Goal: Information Seeking & Learning: Learn about a topic

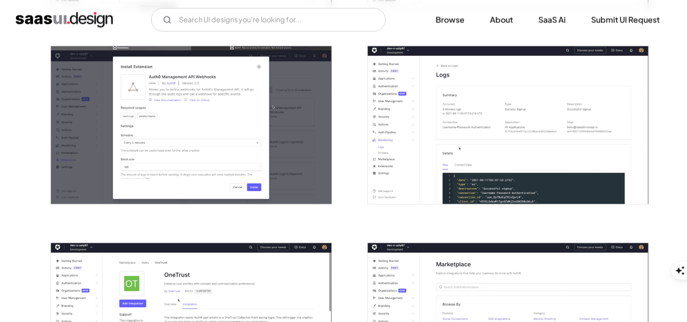
scroll to position [2065, 0]
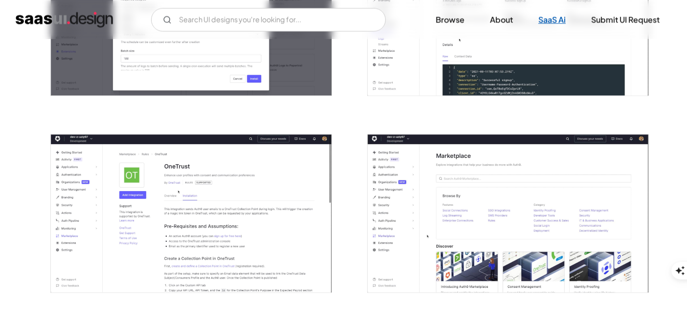
click at [546, 14] on link "SaaS Ai" at bounding box center [552, 20] width 51 height 22
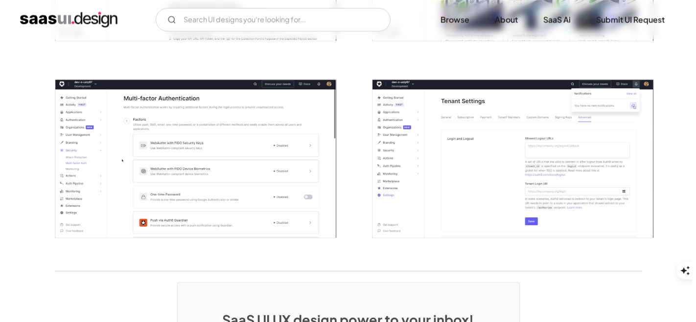
scroll to position [2282, 0]
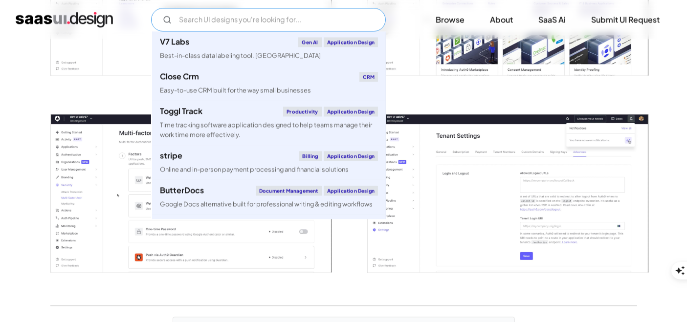
click at [232, 19] on input "Email Form" at bounding box center [268, 19] width 235 height 23
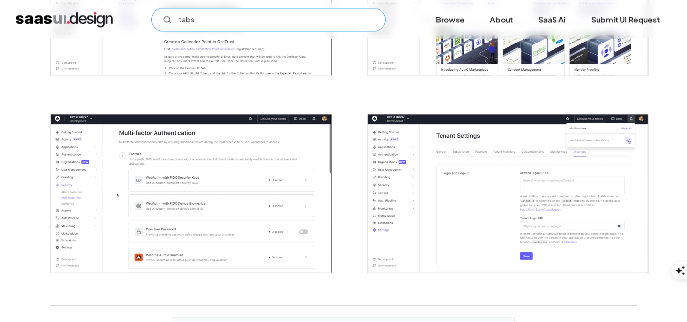
type input "tabs"
click at [485, 170] on img "open lightbox" at bounding box center [508, 193] width 281 height 158
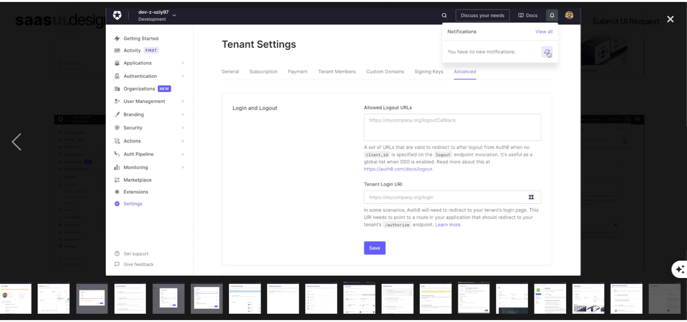
scroll to position [0, 239]
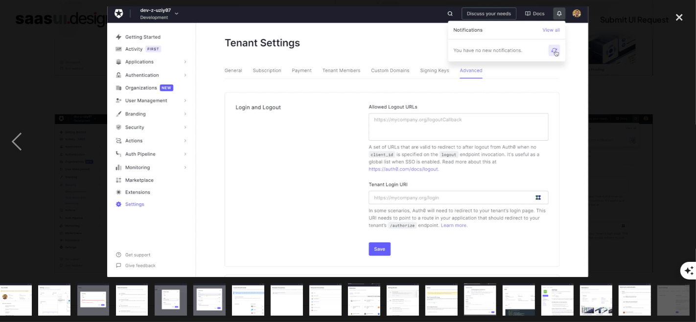
click at [43, 226] on div at bounding box center [348, 141] width 696 height 271
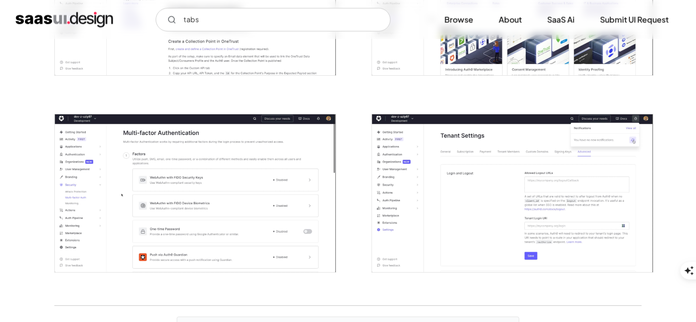
scroll to position [0, 0]
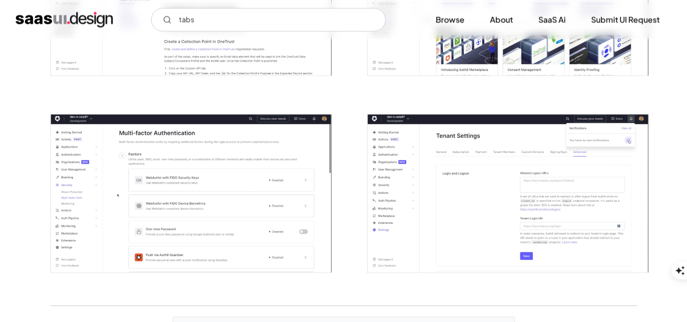
click at [525, 175] on img "open lightbox" at bounding box center [508, 193] width 281 height 158
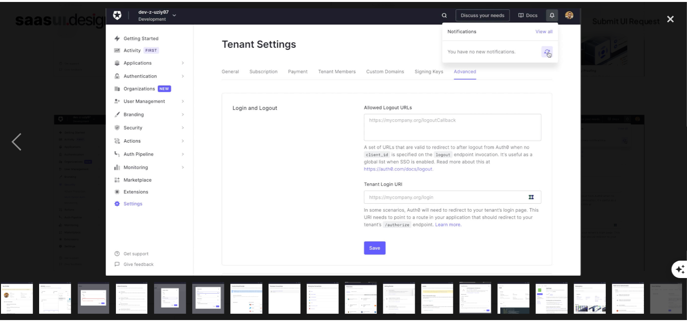
scroll to position [0, 239]
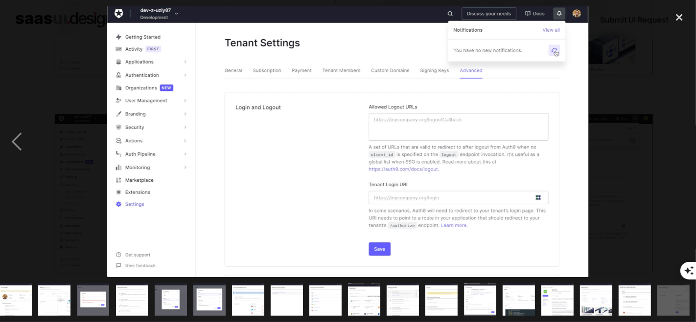
click at [634, 135] on div at bounding box center [348, 141] width 696 height 271
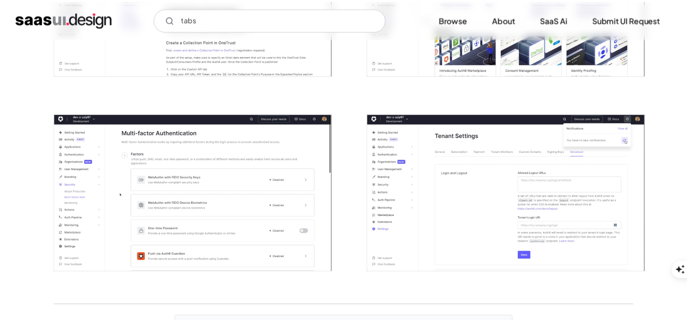
scroll to position [0, 0]
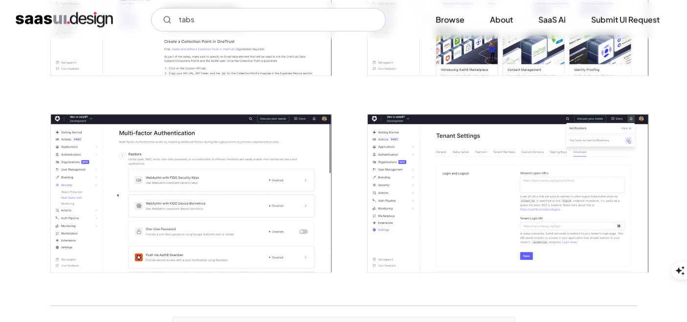
click at [441, 209] on img "open lightbox" at bounding box center [508, 193] width 281 height 158
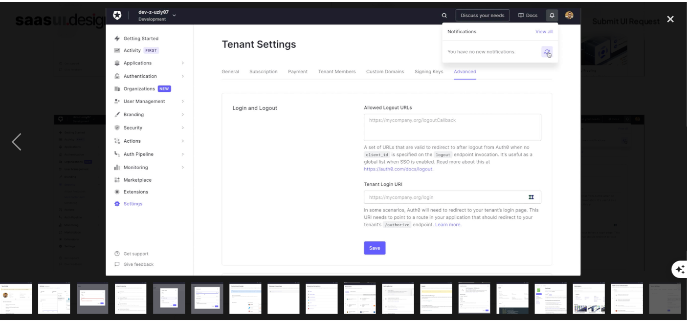
scroll to position [0, 239]
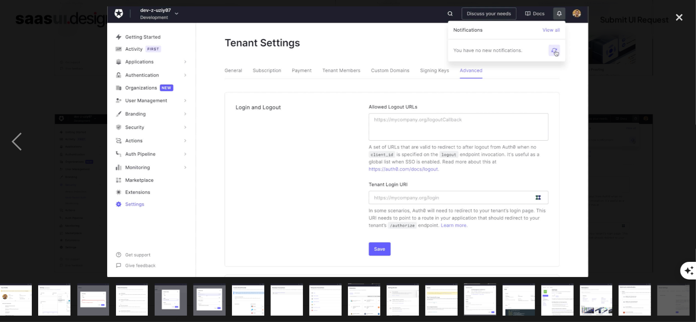
click at [646, 139] on div at bounding box center [348, 141] width 696 height 271
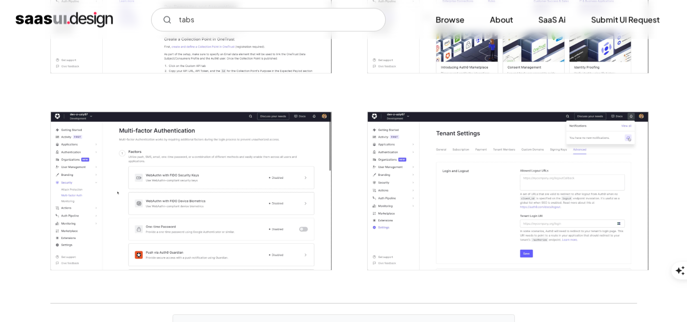
scroll to position [2282, 0]
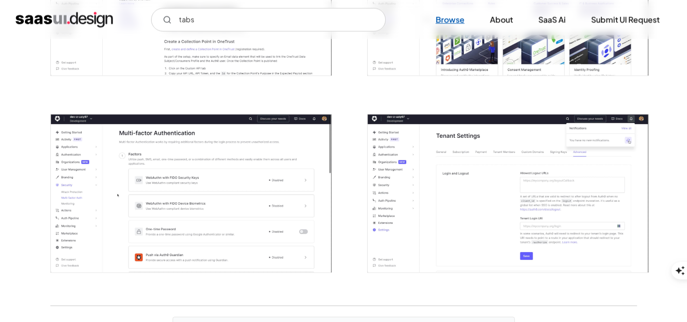
click at [446, 21] on link "Browse" at bounding box center [450, 20] width 52 height 22
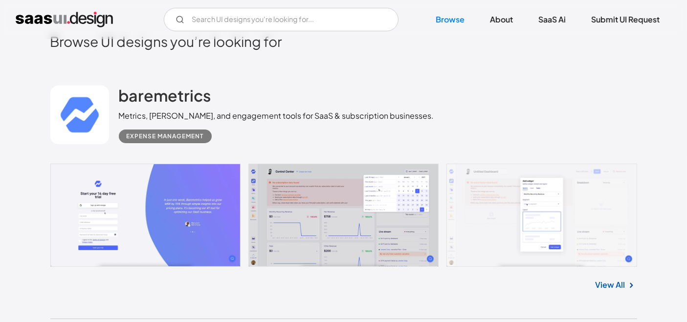
scroll to position [217, 0]
click at [606, 287] on link "View All" at bounding box center [611, 285] width 30 height 12
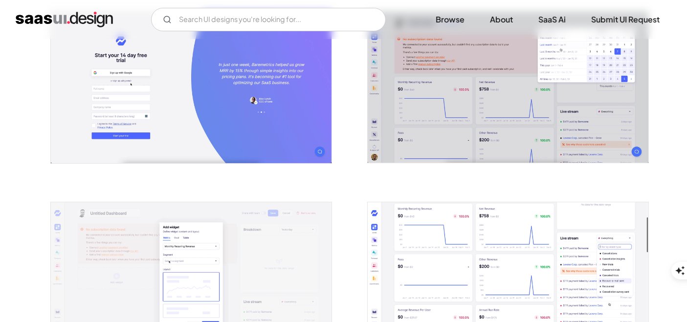
scroll to position [163, 0]
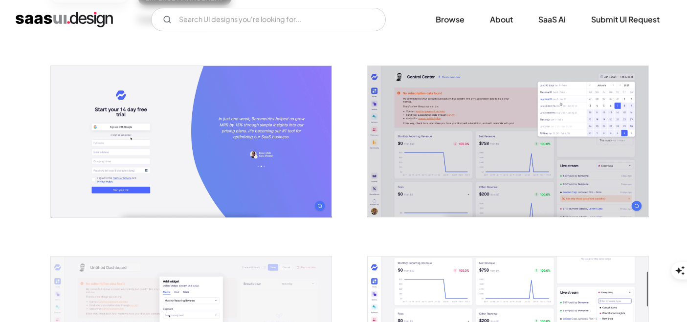
click at [545, 120] on img "open lightbox" at bounding box center [508, 141] width 281 height 151
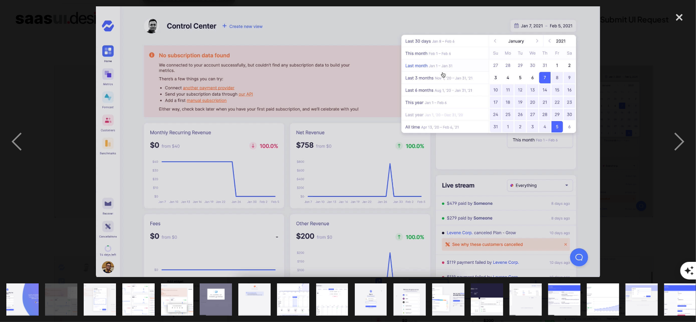
click at [54, 204] on div at bounding box center [348, 141] width 696 height 271
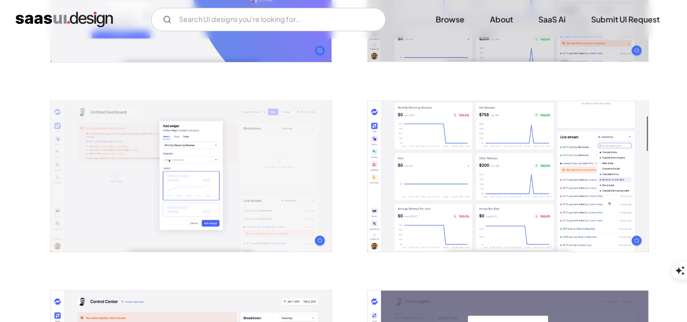
scroll to position [326, 0]
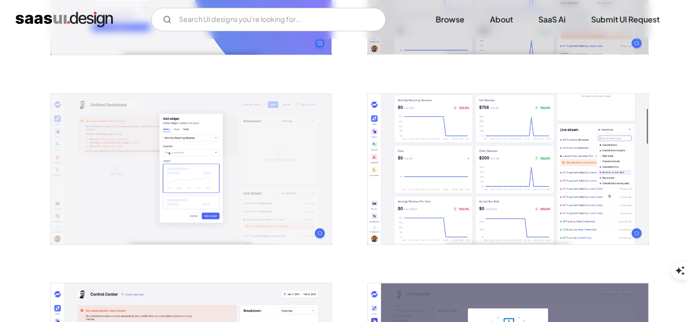
click at [559, 193] on img "open lightbox" at bounding box center [508, 169] width 281 height 151
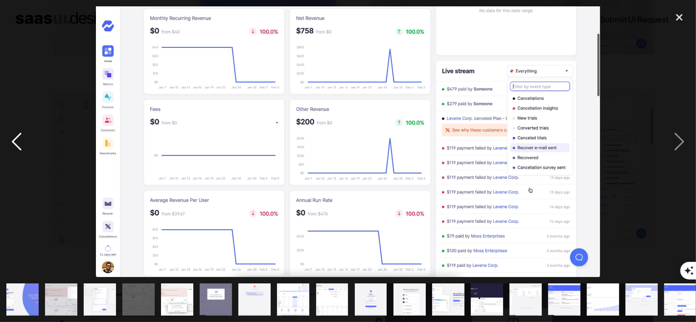
click at [5, 188] on div "previous image" at bounding box center [16, 141] width 33 height 271
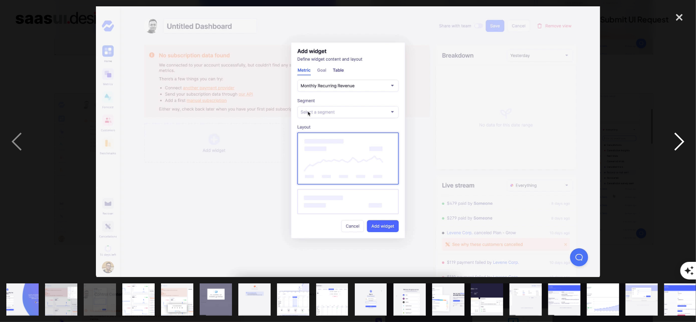
click at [685, 159] on div "next image" at bounding box center [678, 141] width 33 height 271
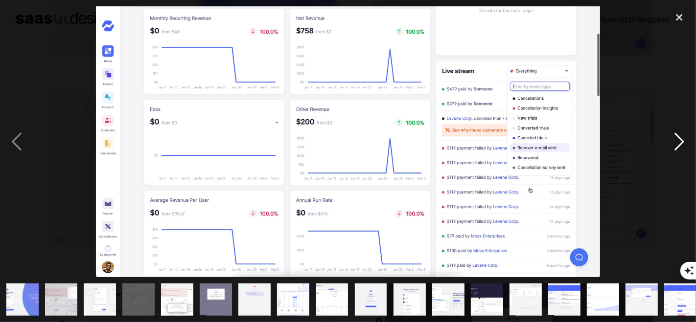
click at [685, 158] on div "next image" at bounding box center [678, 141] width 33 height 271
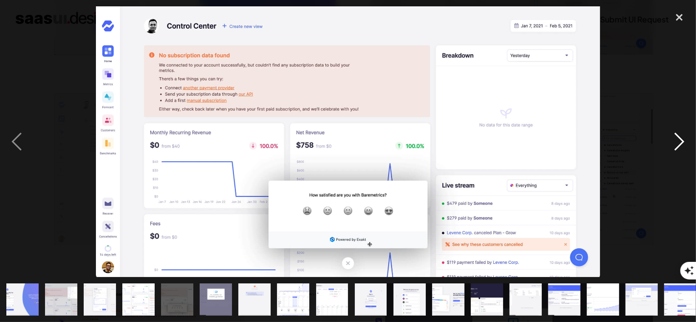
click at [685, 158] on div "next image" at bounding box center [678, 141] width 33 height 271
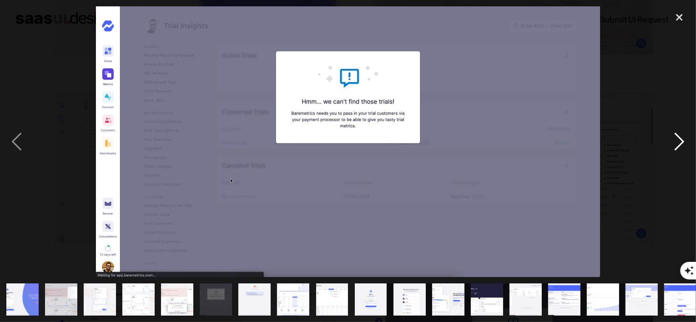
click at [685, 158] on div "next image" at bounding box center [678, 141] width 33 height 271
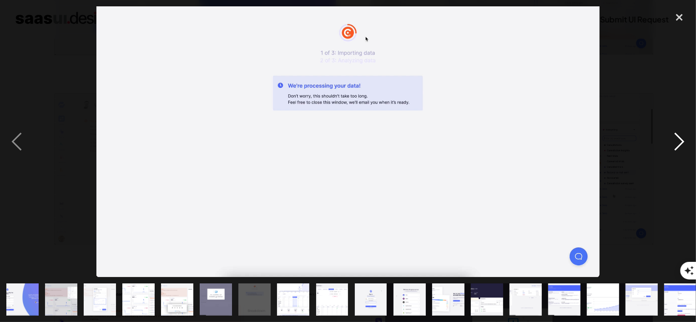
click at [685, 158] on div "next image" at bounding box center [678, 141] width 33 height 271
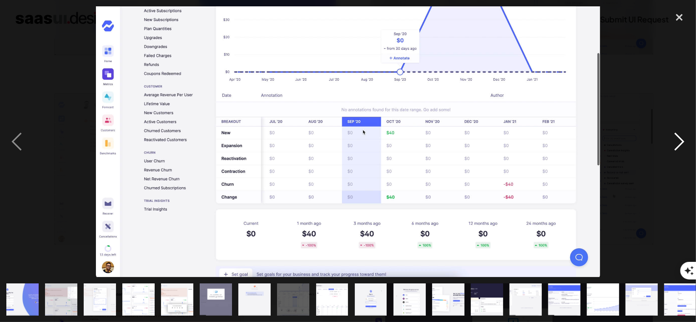
click at [685, 158] on div "next image" at bounding box center [678, 141] width 33 height 271
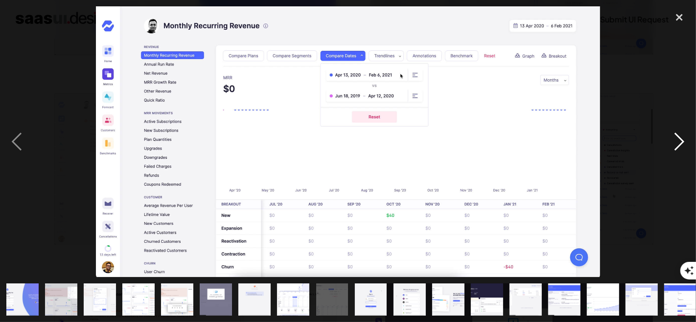
click at [685, 158] on div "next image" at bounding box center [678, 141] width 33 height 271
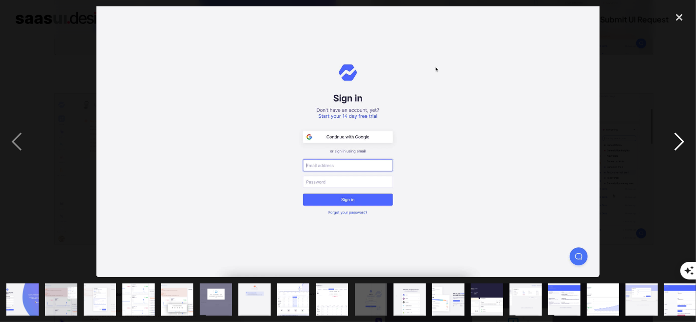
click at [685, 158] on div "next image" at bounding box center [678, 141] width 33 height 271
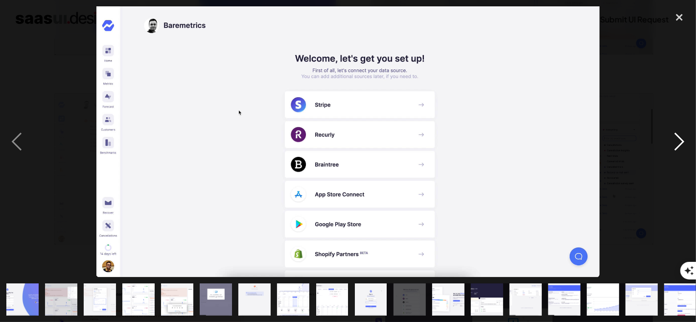
click at [685, 158] on div "next image" at bounding box center [678, 141] width 33 height 271
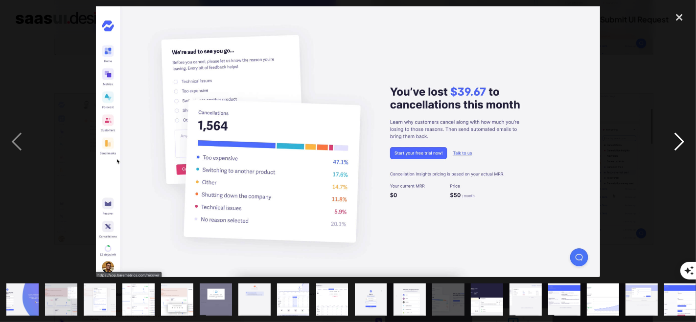
click at [685, 158] on div "next image" at bounding box center [678, 141] width 33 height 271
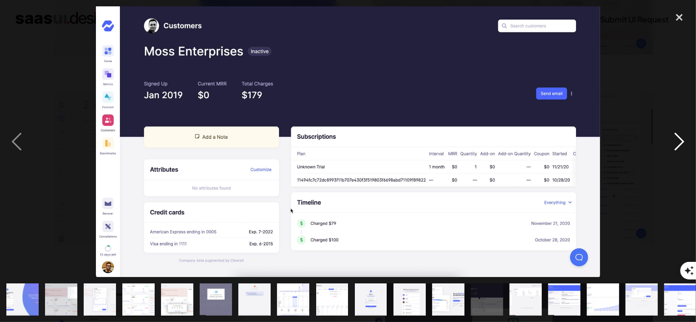
click at [685, 158] on div "next image" at bounding box center [678, 141] width 33 height 271
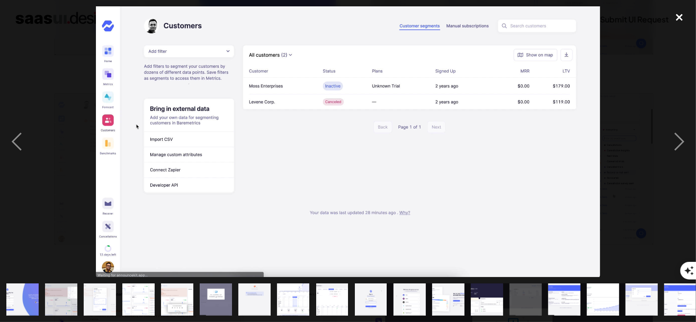
click at [676, 15] on div "close lightbox" at bounding box center [678, 17] width 33 height 22
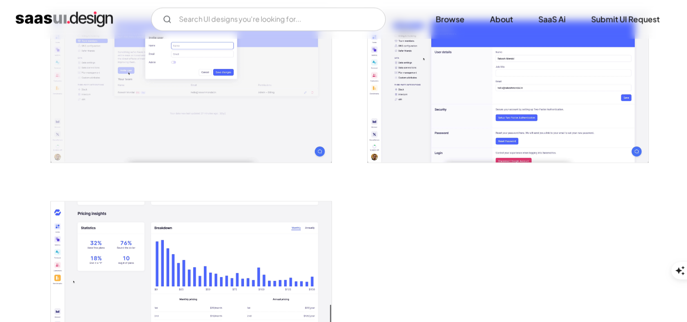
scroll to position [1739, 0]
click at [448, 23] on link "Browse" at bounding box center [450, 20] width 52 height 22
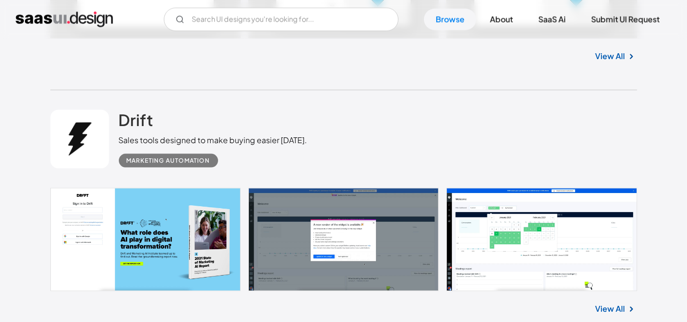
scroll to position [1522, 0]
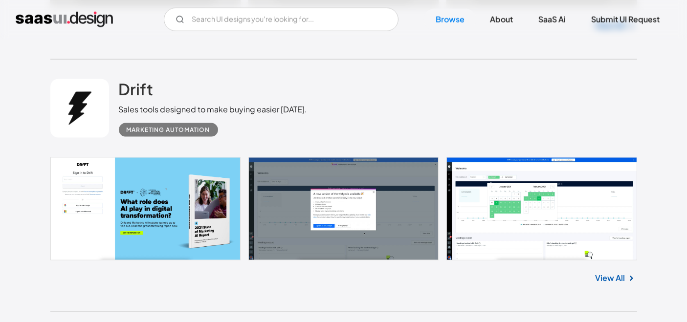
click at [568, 217] on link at bounding box center [343, 209] width 587 height 103
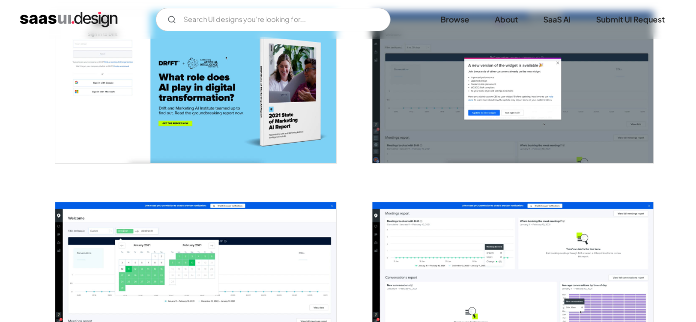
scroll to position [217, 0]
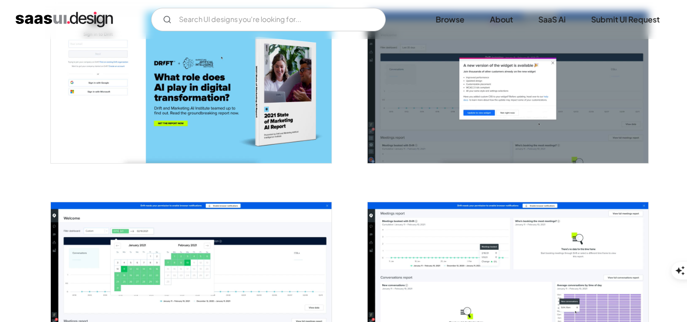
click at [180, 273] on img "open lightbox" at bounding box center [191, 278] width 281 height 151
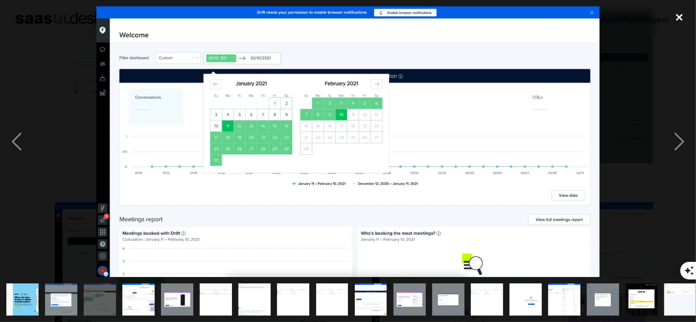
click at [681, 18] on div "close lightbox" at bounding box center [678, 17] width 33 height 22
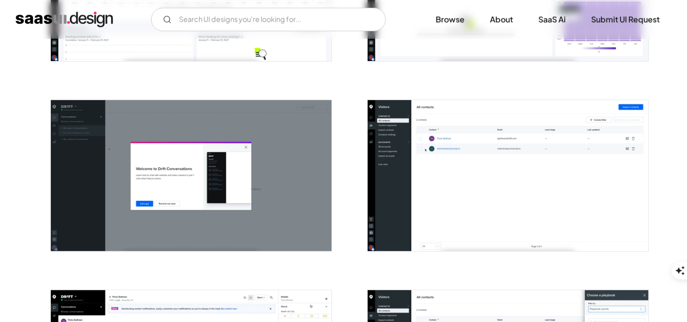
scroll to position [519, 0]
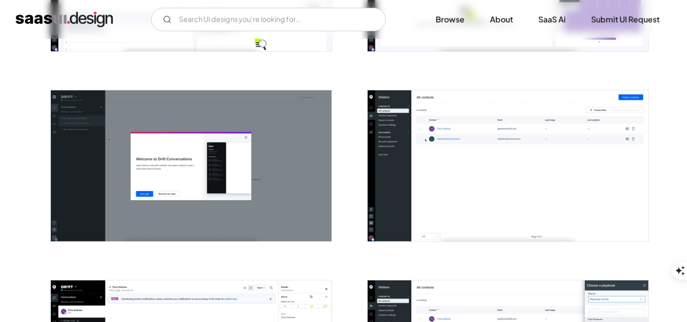
click at [481, 161] on img "open lightbox" at bounding box center [508, 165] width 281 height 151
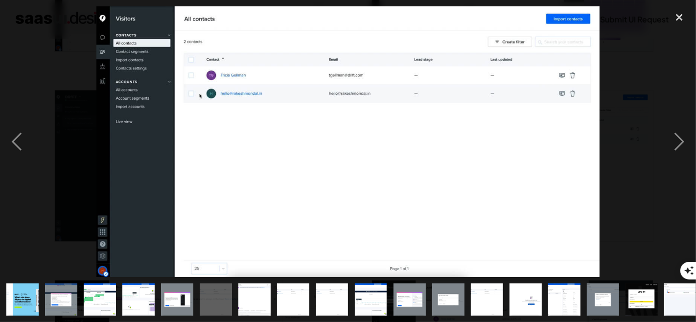
click at [69, 166] on div at bounding box center [348, 141] width 696 height 271
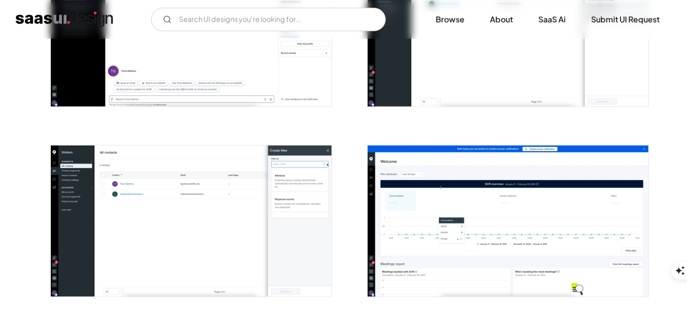
scroll to position [628, 0]
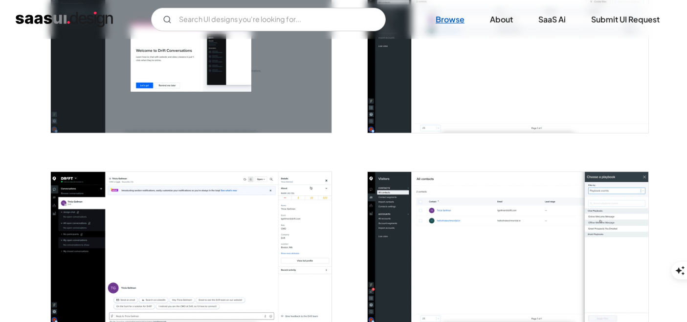
click at [449, 19] on link "Browse" at bounding box center [450, 20] width 52 height 22
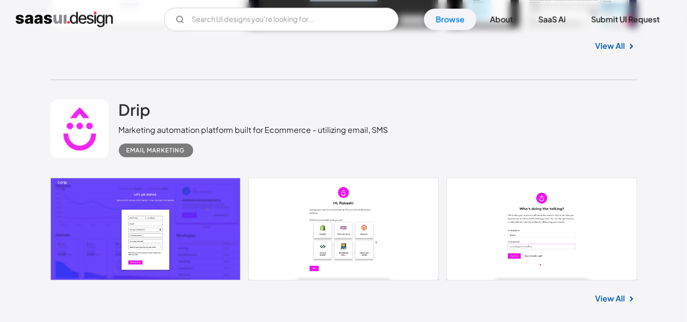
scroll to position [1033, 0]
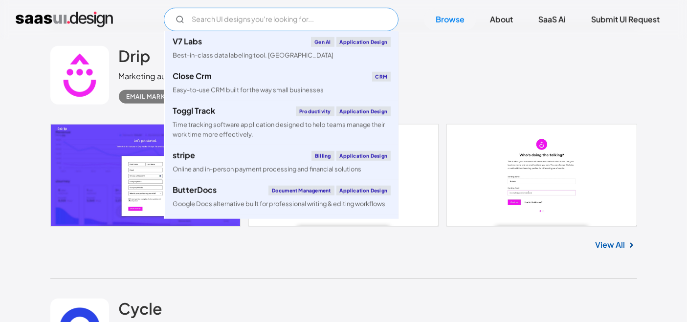
click at [280, 20] on input "Email Form" at bounding box center [281, 19] width 235 height 23
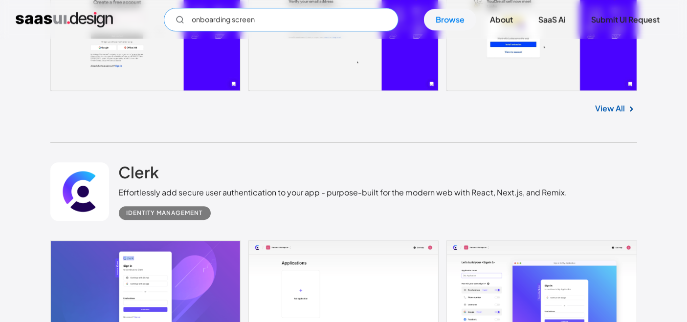
scroll to position [2826, 0]
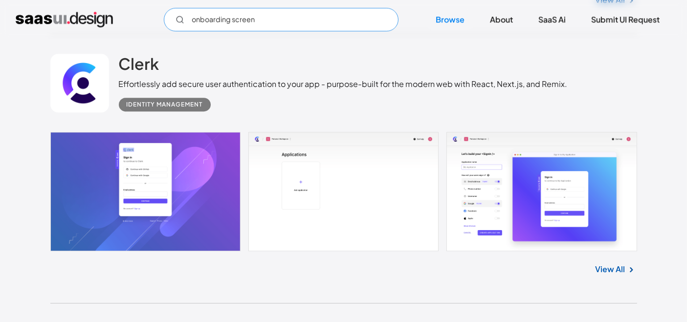
type input "onboarding screen"
click at [617, 264] on link "View All" at bounding box center [611, 270] width 30 height 12
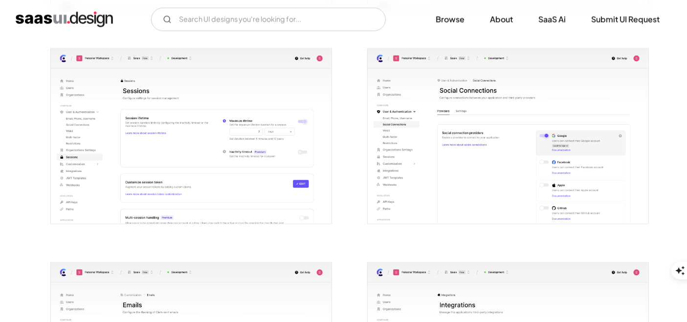
scroll to position [1685, 0]
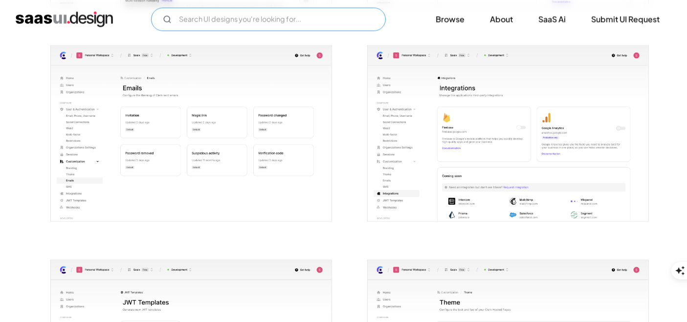
click at [272, 21] on input "Email Form" at bounding box center [268, 19] width 235 height 23
click at [279, 19] on input "perplexity home screen" at bounding box center [268, 19] width 235 height 23
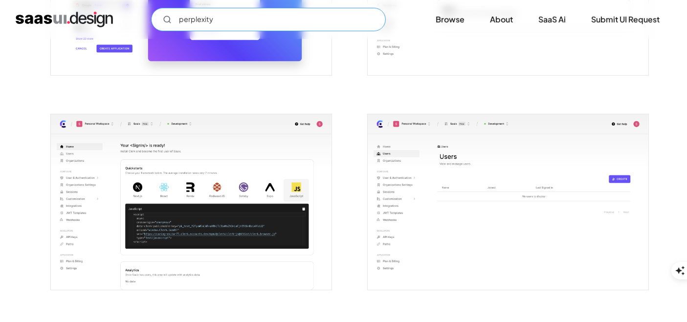
scroll to position [163, 0]
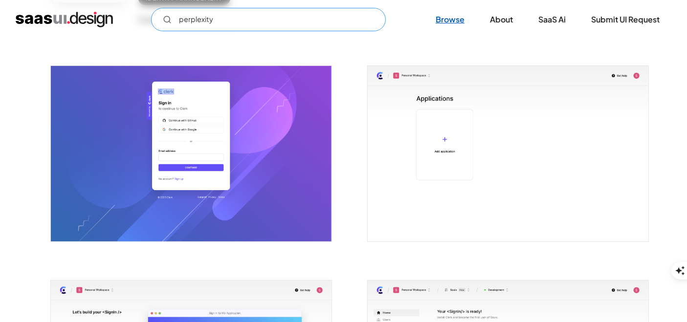
type input "perplexity"
click at [445, 19] on link "Browse" at bounding box center [450, 20] width 52 height 22
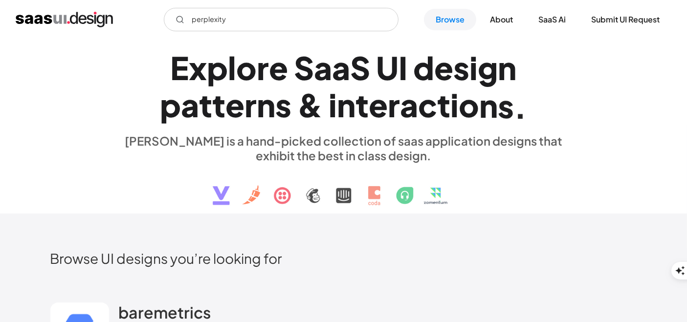
type input "perplexity"
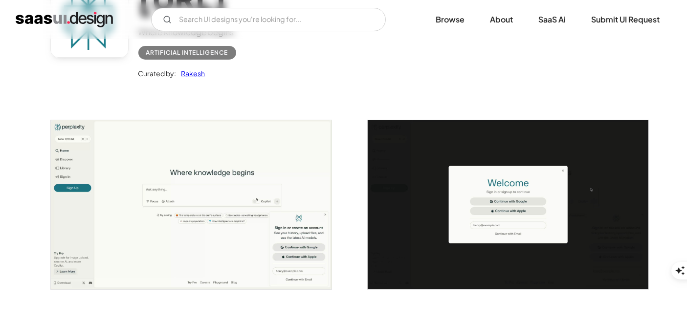
scroll to position [109, 0]
click at [162, 228] on img "open lightbox" at bounding box center [191, 204] width 281 height 169
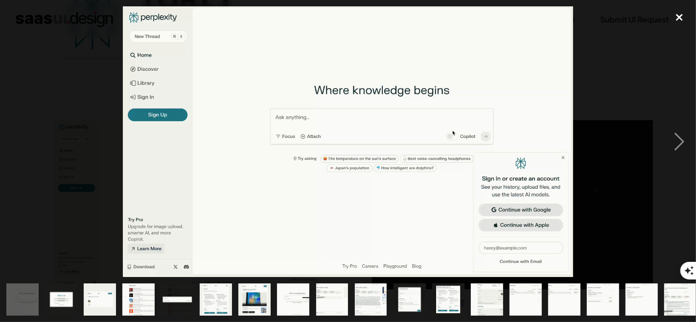
click at [684, 15] on div "close lightbox" at bounding box center [678, 17] width 33 height 22
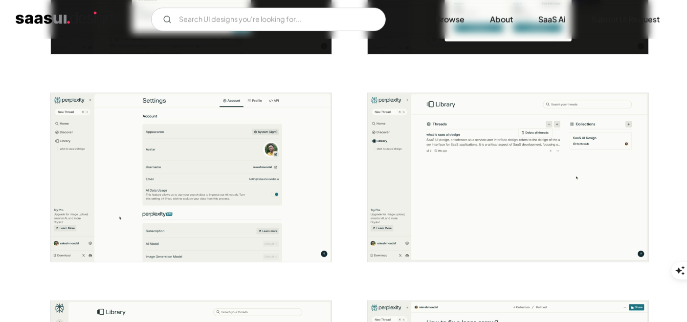
scroll to position [1413, 0]
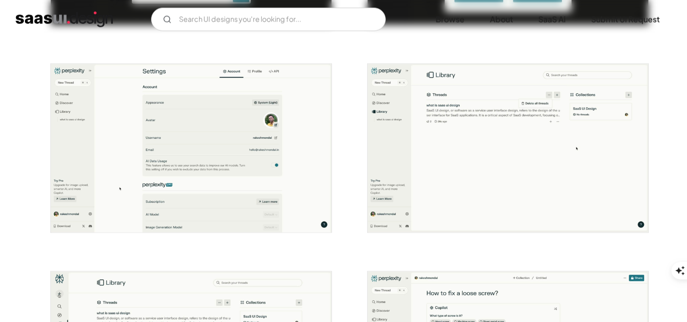
click at [205, 118] on img "open lightbox" at bounding box center [191, 148] width 281 height 169
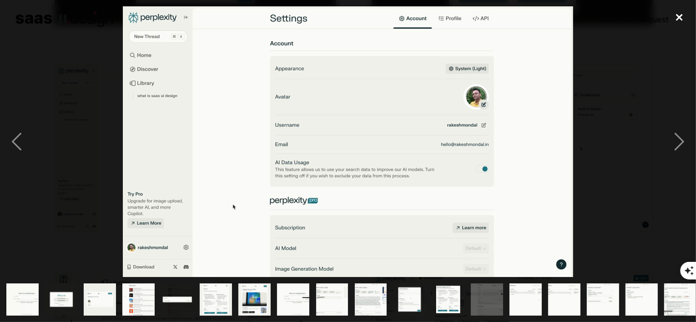
click at [685, 17] on div "close lightbox" at bounding box center [678, 17] width 33 height 22
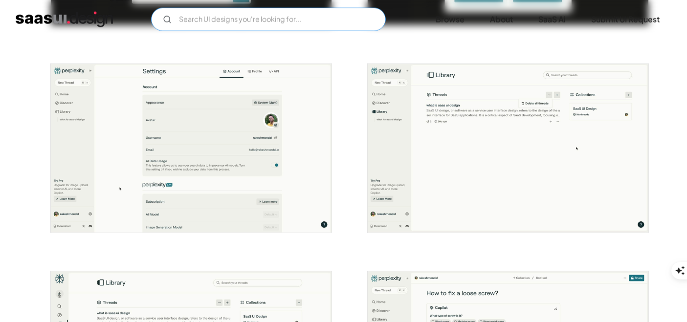
click at [270, 22] on input "Email Form" at bounding box center [268, 19] width 235 height 23
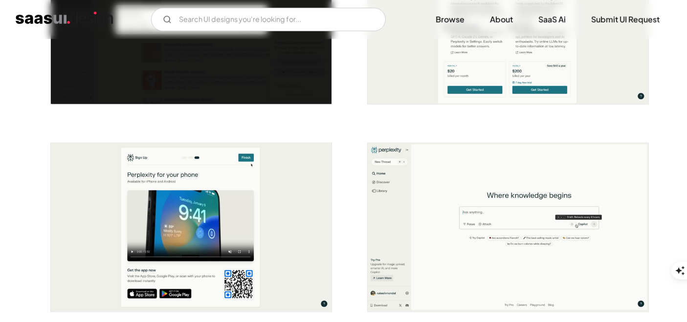
scroll to position [706, 0]
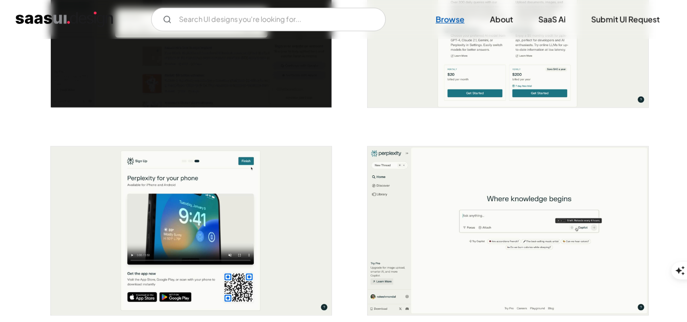
click at [441, 21] on link "Browse" at bounding box center [450, 20] width 52 height 22
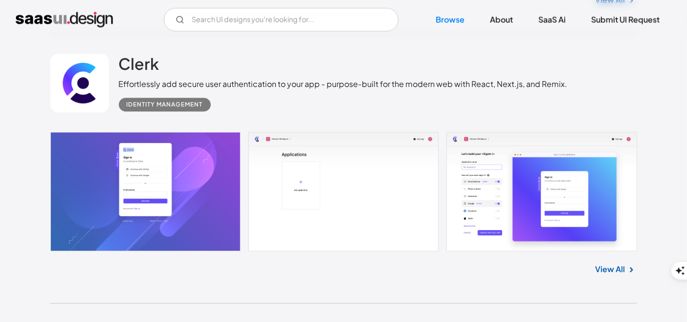
scroll to position [3098, 0]
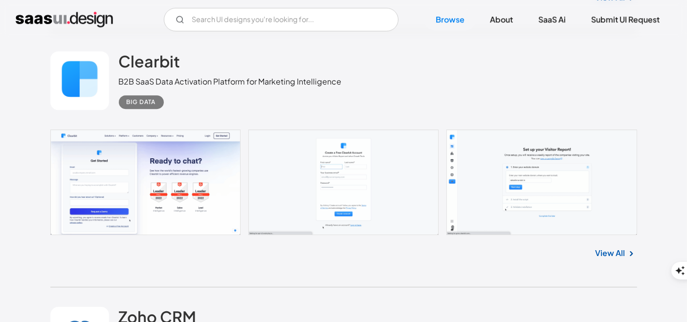
click at [605, 248] on link "View All" at bounding box center [611, 254] width 30 height 12
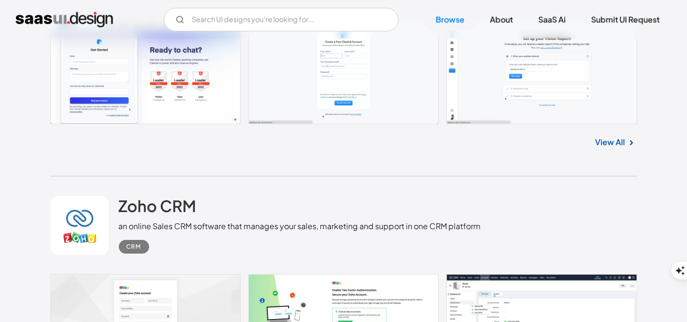
scroll to position [3315, 0]
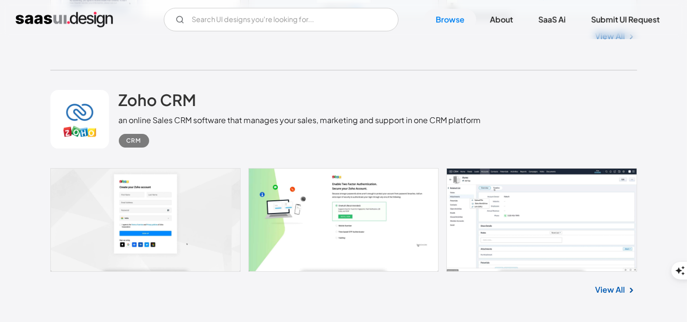
click at [617, 289] on link "View All" at bounding box center [611, 290] width 30 height 12
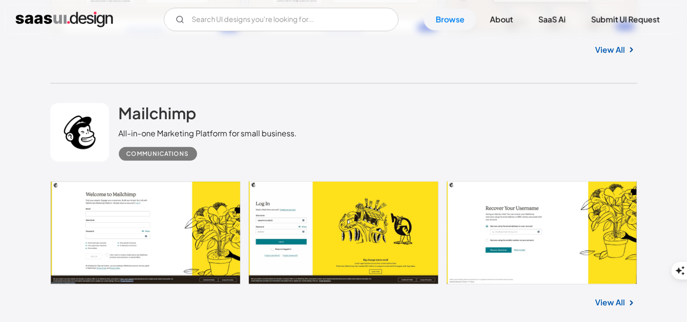
scroll to position [4347, 0]
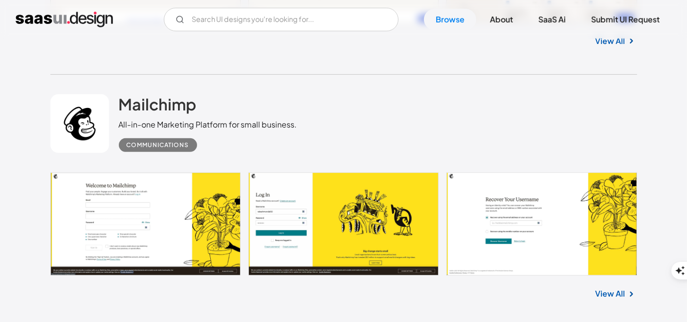
click at [610, 288] on link "View All" at bounding box center [611, 294] width 30 height 12
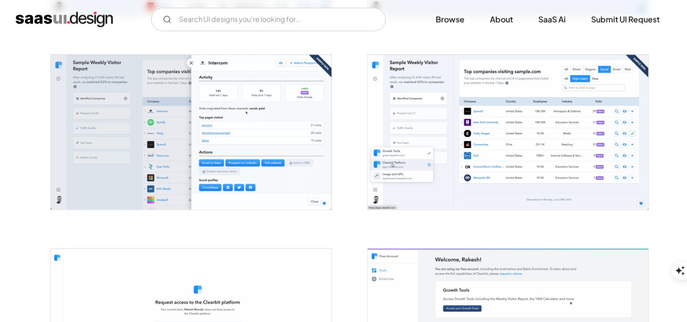
scroll to position [761, 0]
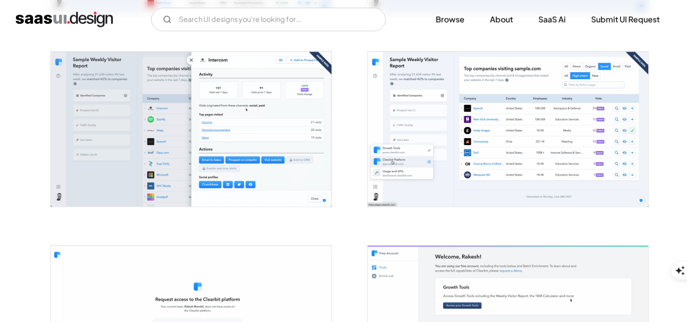
click at [458, 176] on img "open lightbox" at bounding box center [508, 129] width 281 height 155
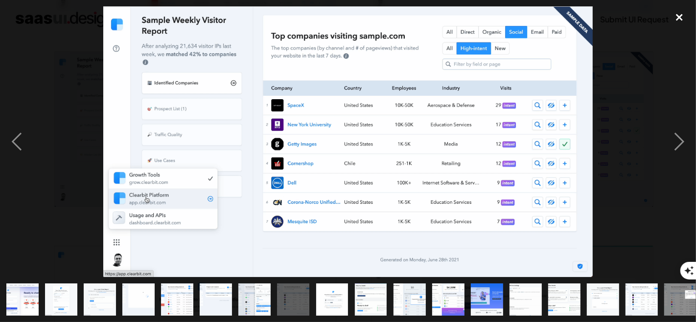
click at [683, 16] on div "close lightbox" at bounding box center [678, 17] width 33 height 22
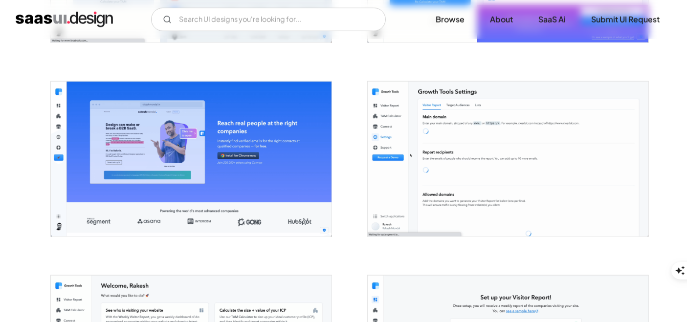
scroll to position [1304, 0]
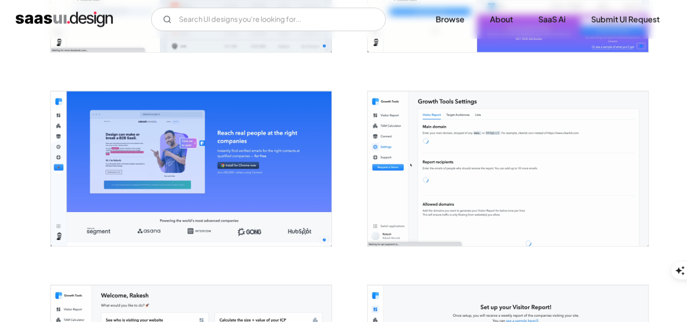
click at [462, 167] on img "open lightbox" at bounding box center [508, 168] width 281 height 155
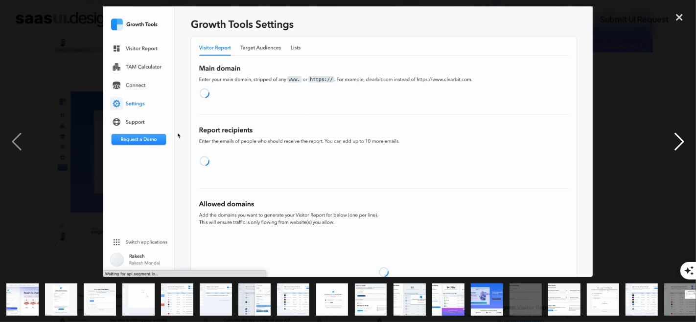
click at [683, 101] on div "next image" at bounding box center [678, 141] width 33 height 271
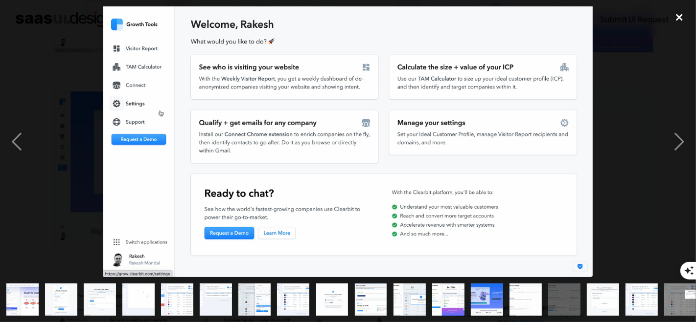
click at [677, 15] on div "close lightbox" at bounding box center [678, 17] width 33 height 22
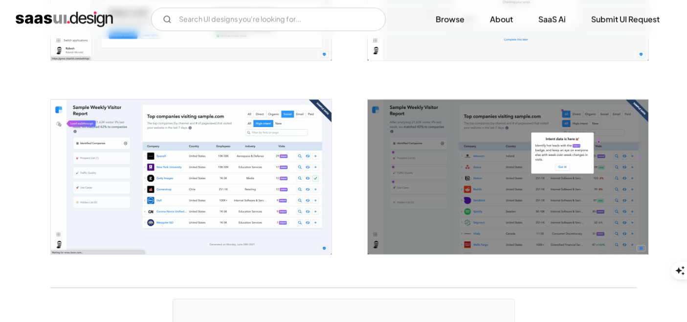
scroll to position [1793, 0]
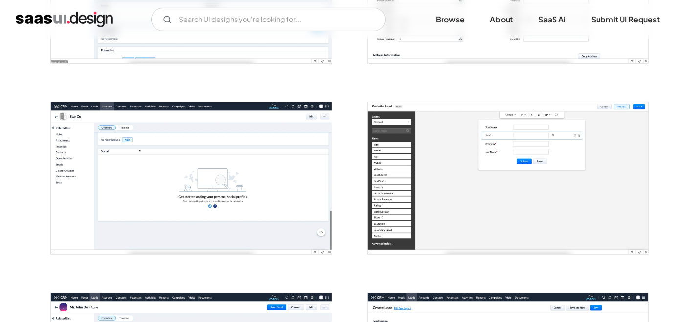
scroll to position [543, 0]
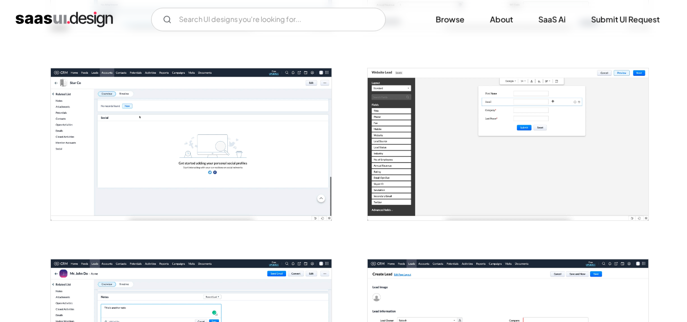
click at [261, 196] on img "open lightbox" at bounding box center [191, 144] width 281 height 152
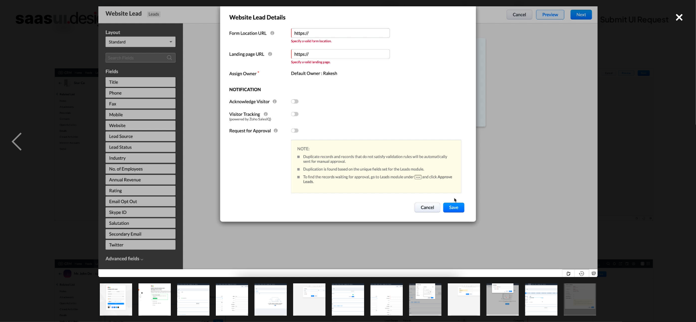
click at [682, 14] on div "close lightbox" at bounding box center [678, 17] width 33 height 22
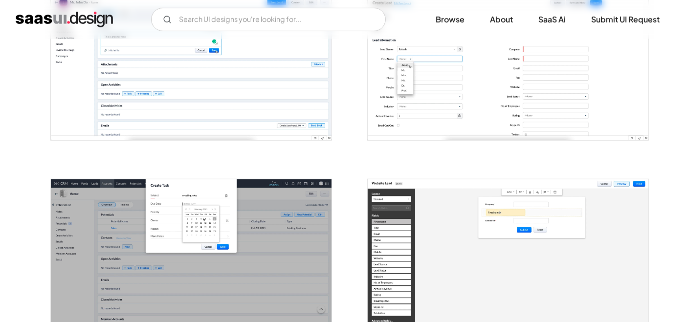
scroll to position [1195, 0]
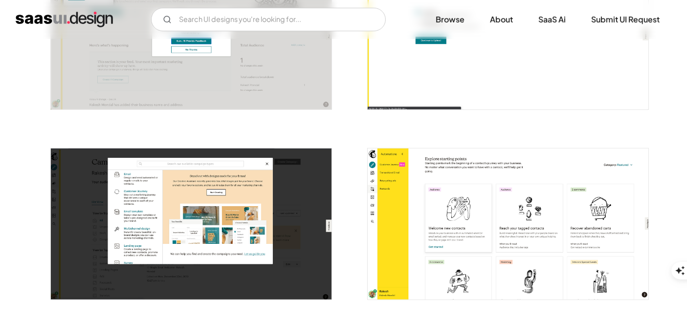
scroll to position [543, 0]
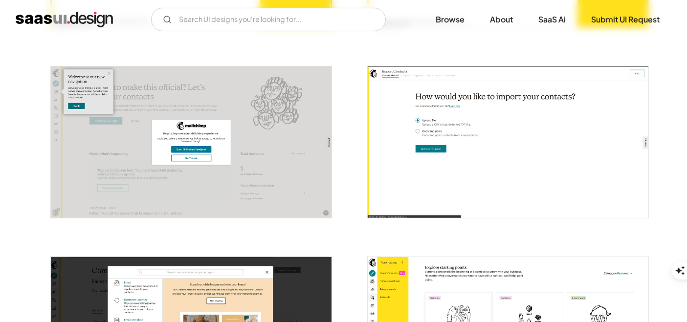
click at [408, 148] on img "open lightbox" at bounding box center [508, 142] width 281 height 151
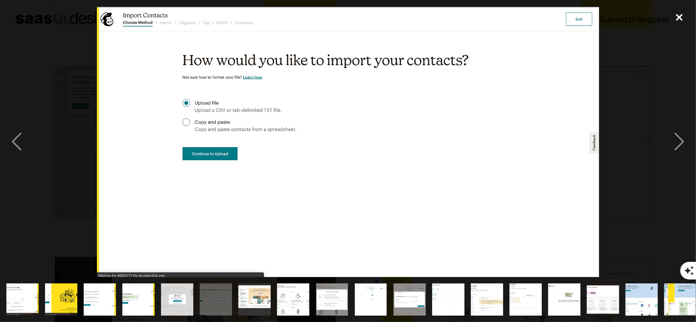
click at [679, 18] on div "close lightbox" at bounding box center [678, 17] width 33 height 22
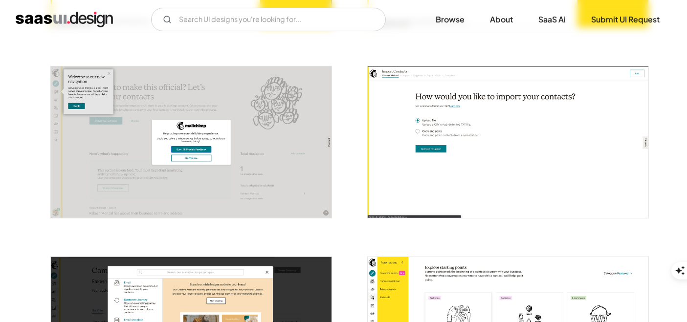
scroll to position [706, 0]
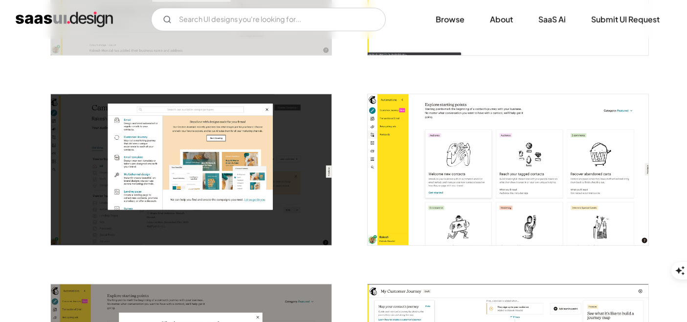
click at [485, 173] on img "open lightbox" at bounding box center [508, 169] width 281 height 151
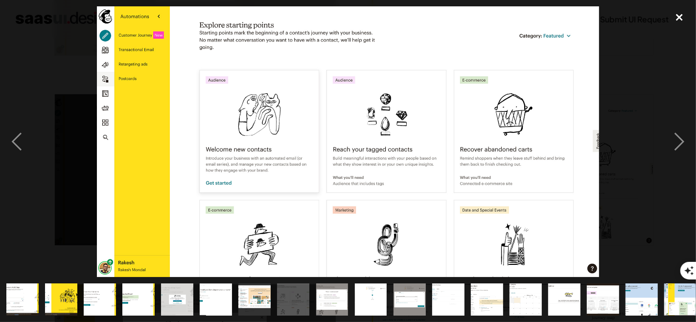
click at [680, 19] on div "close lightbox" at bounding box center [678, 17] width 33 height 22
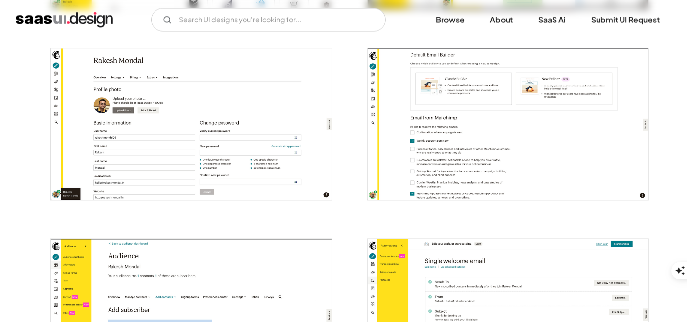
scroll to position [1902, 0]
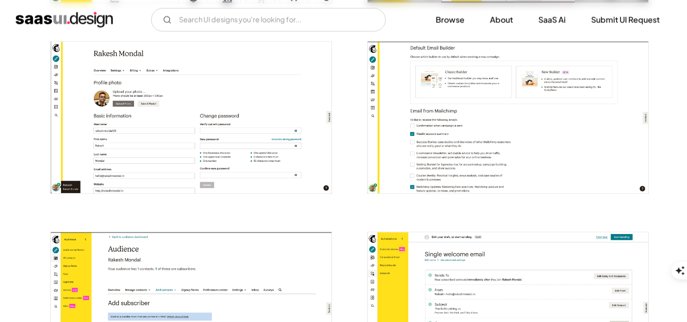
click at [184, 126] on img "open lightbox" at bounding box center [191, 117] width 281 height 151
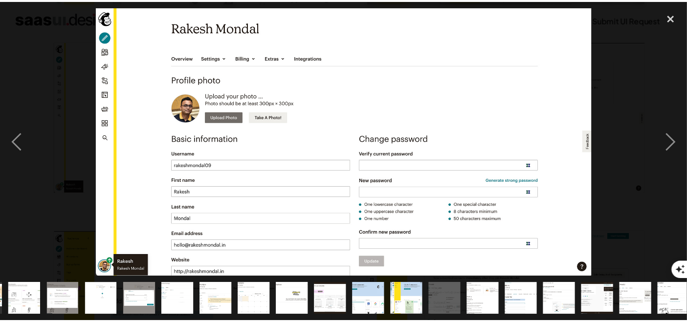
scroll to position [0, 278]
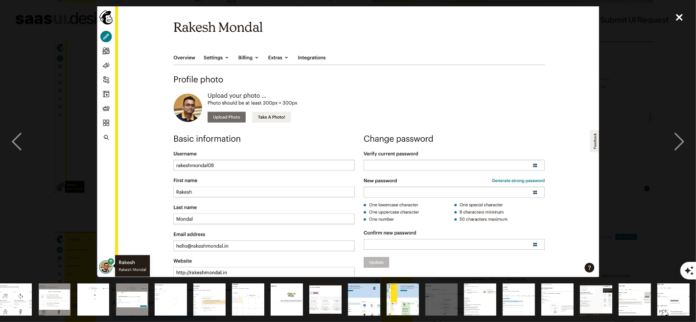
click at [677, 19] on div "close lightbox" at bounding box center [678, 17] width 33 height 22
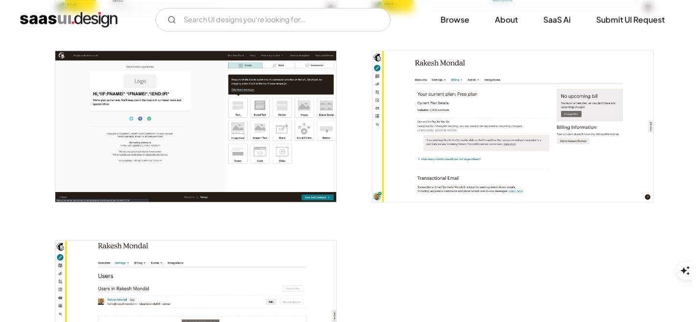
scroll to position [2391, 0]
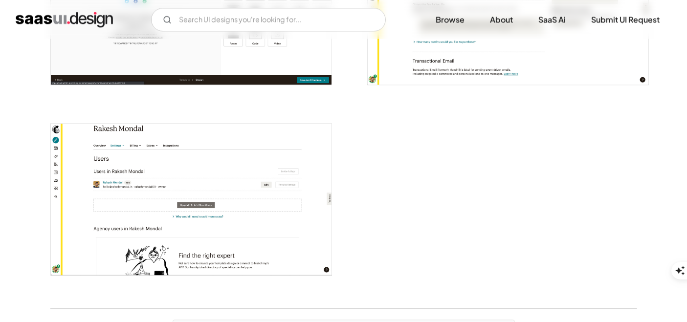
click at [155, 180] on img "open lightbox" at bounding box center [191, 199] width 281 height 151
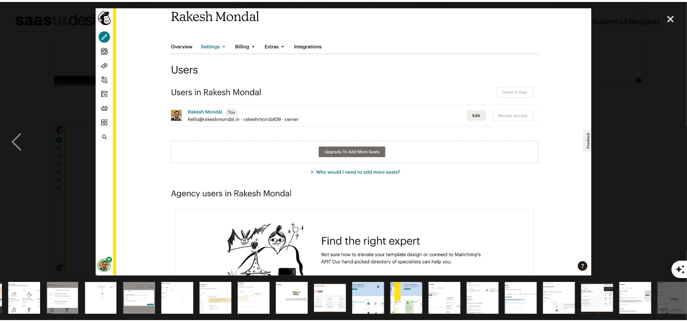
scroll to position [0, 278]
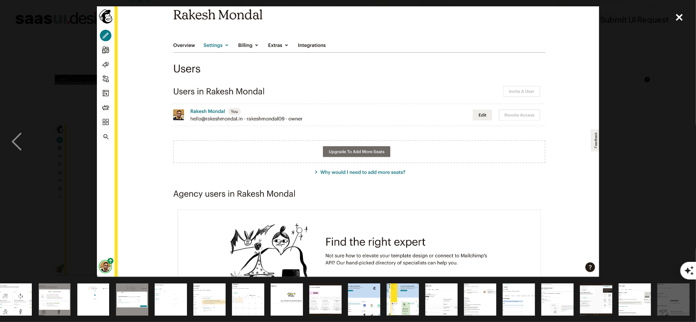
click at [677, 16] on div "close lightbox" at bounding box center [678, 17] width 33 height 22
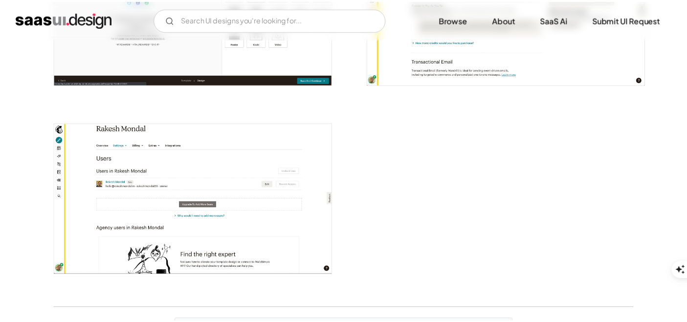
scroll to position [0, 0]
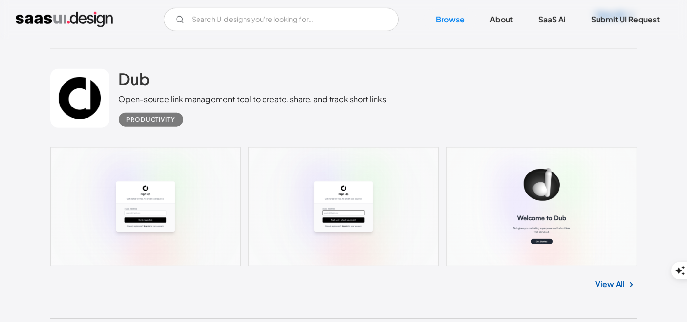
scroll to position [4602, 0]
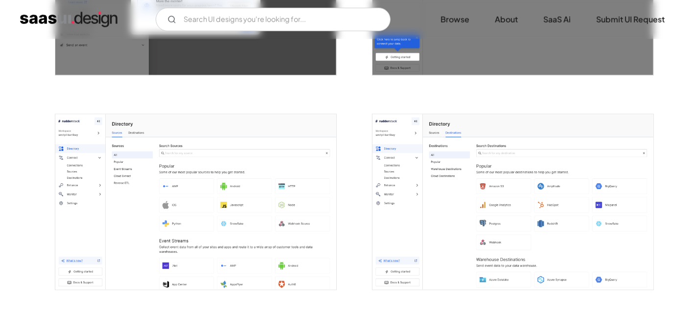
scroll to position [978, 0]
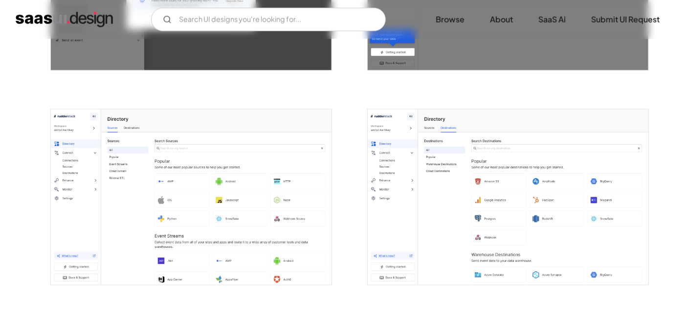
click at [449, 207] on img "open lightbox" at bounding box center [508, 198] width 281 height 176
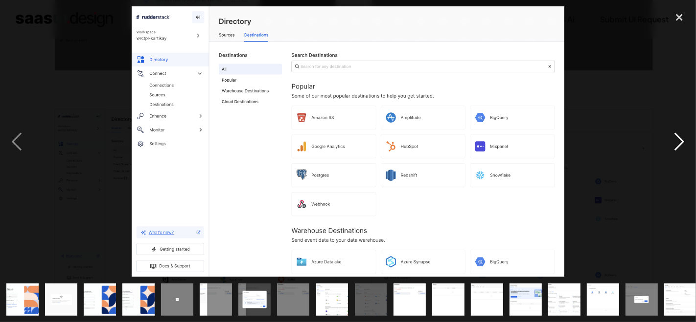
click at [677, 146] on div "next image" at bounding box center [678, 141] width 33 height 271
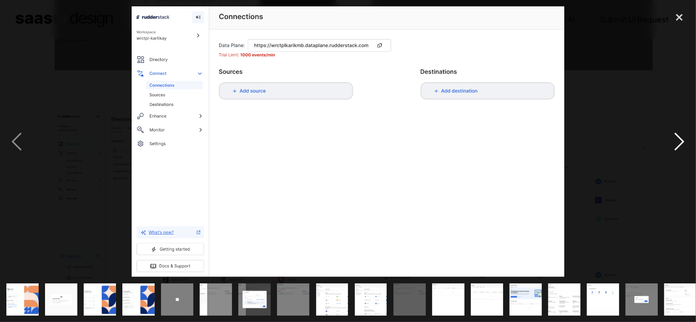
click at [677, 146] on div "next image" at bounding box center [678, 141] width 33 height 271
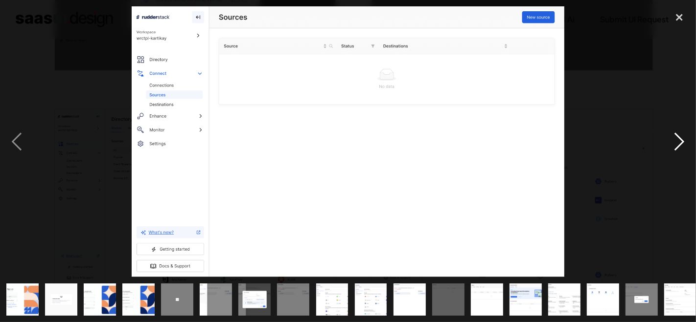
click at [676, 146] on div "next image" at bounding box center [678, 141] width 33 height 271
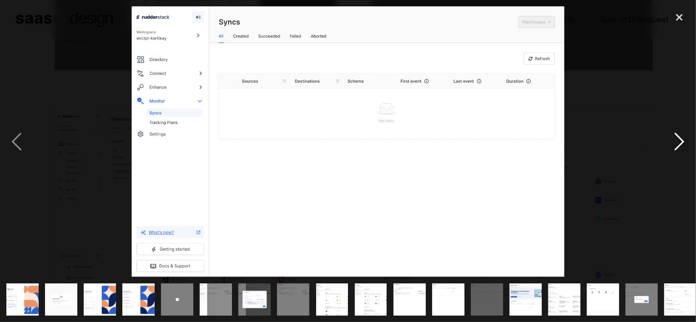
click at [676, 146] on div "next image" at bounding box center [678, 141] width 33 height 271
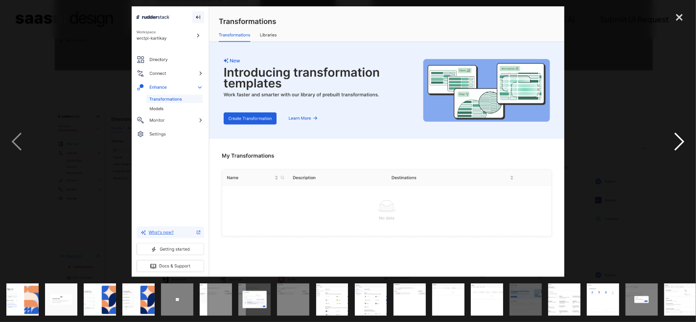
click at [676, 146] on div "next image" at bounding box center [678, 141] width 33 height 271
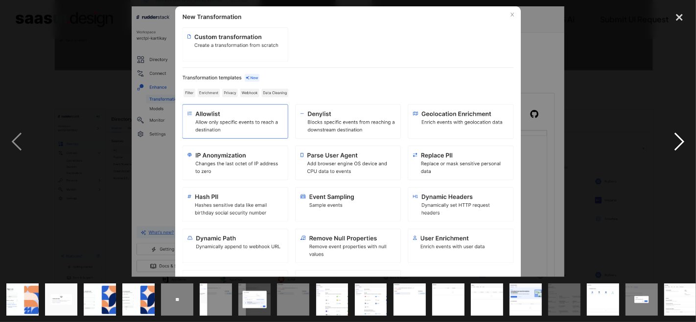
click at [676, 146] on div "next image" at bounding box center [678, 141] width 33 height 271
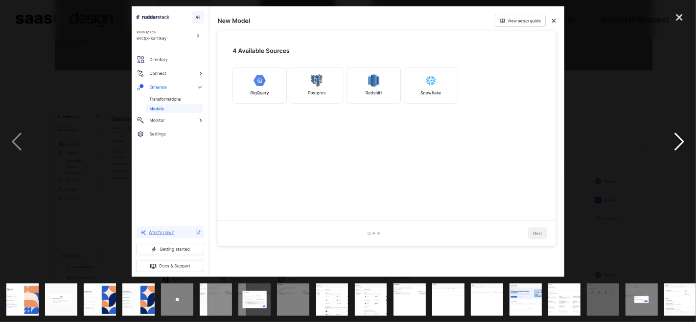
click at [676, 146] on div "next image" at bounding box center [678, 141] width 33 height 271
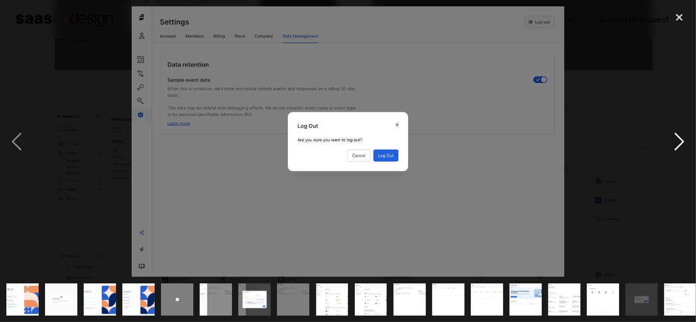
click at [677, 147] on div "next image" at bounding box center [678, 141] width 33 height 271
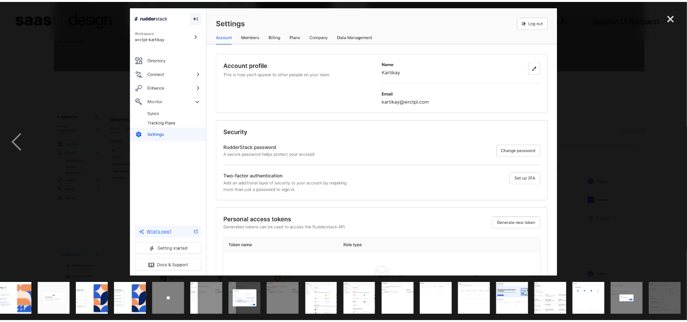
scroll to position [0, 7]
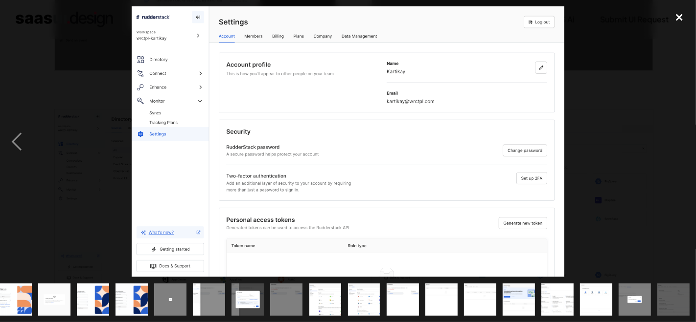
click at [675, 16] on div "close lightbox" at bounding box center [678, 17] width 33 height 22
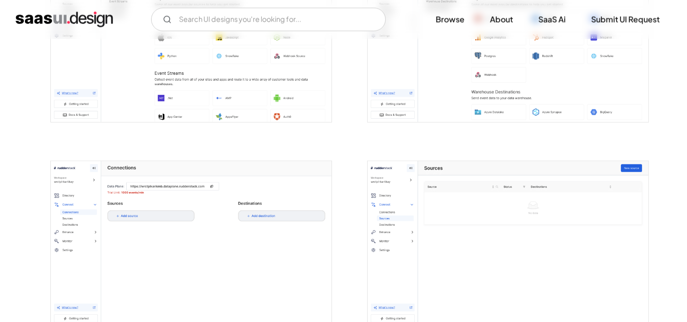
scroll to position [1195, 0]
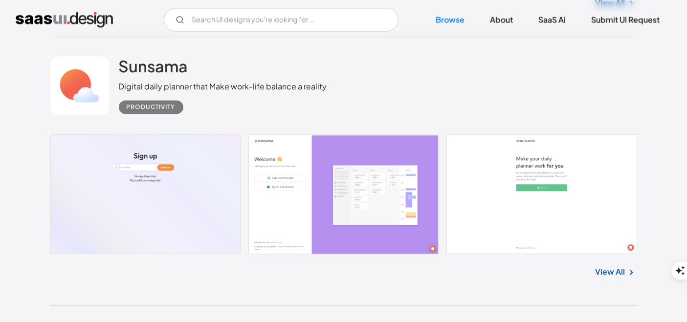
scroll to position [5806, 0]
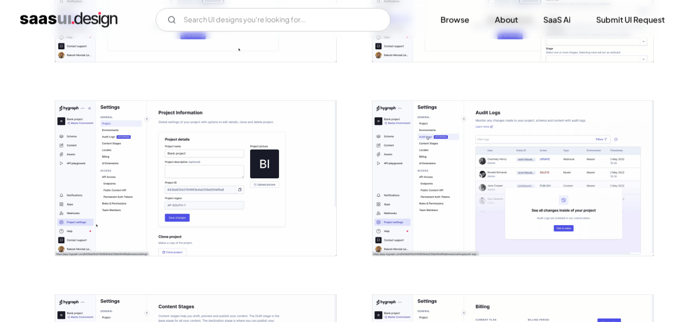
scroll to position [1902, 0]
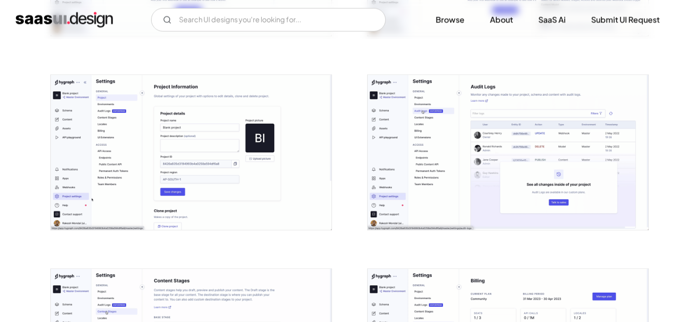
click at [204, 157] on img "open lightbox" at bounding box center [191, 152] width 281 height 155
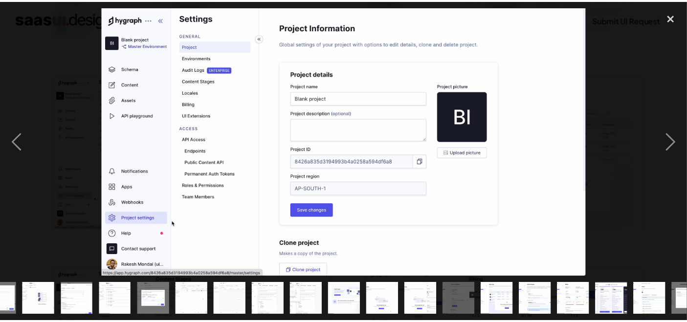
scroll to position [0, 278]
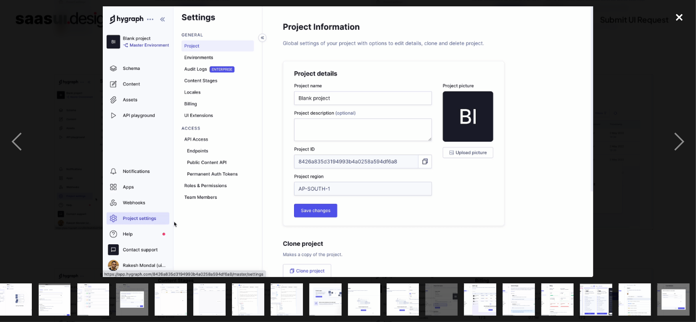
click at [676, 23] on div "close lightbox" at bounding box center [678, 17] width 33 height 22
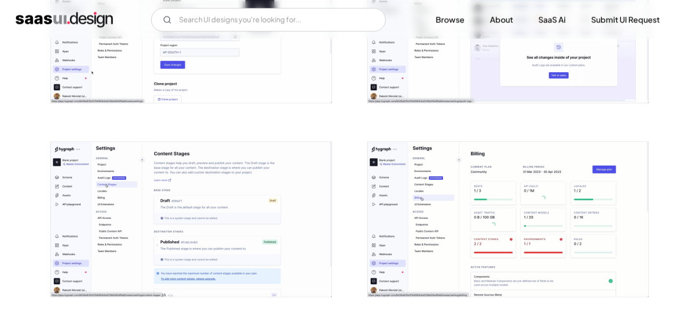
scroll to position [2119, 0]
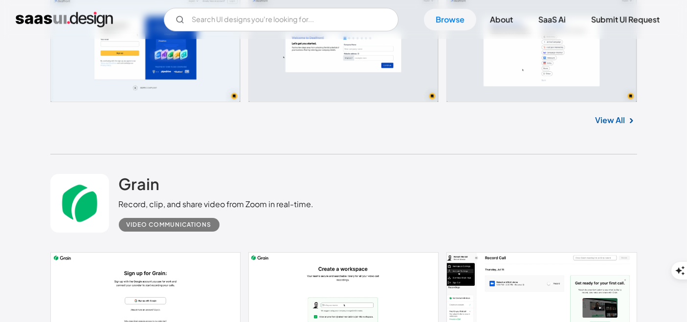
scroll to position [7166, 0]
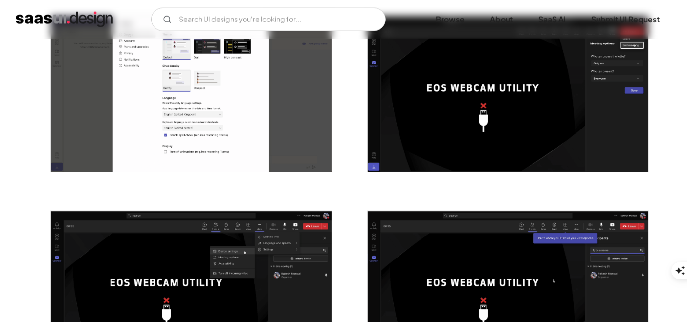
scroll to position [1467, 0]
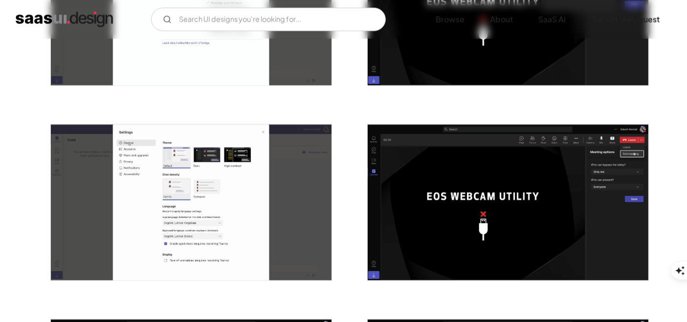
click at [233, 226] on img "open lightbox" at bounding box center [191, 203] width 281 height 156
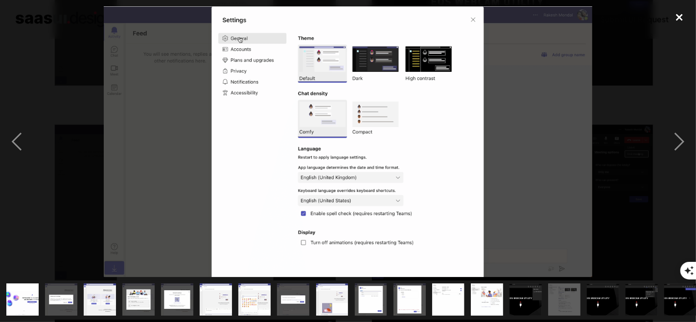
click at [676, 21] on div "close lightbox" at bounding box center [678, 17] width 33 height 22
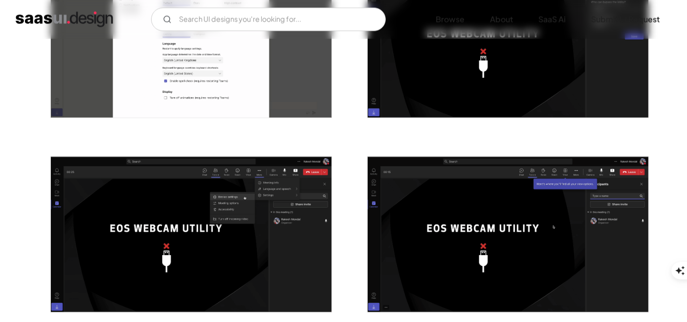
scroll to position [1685, 0]
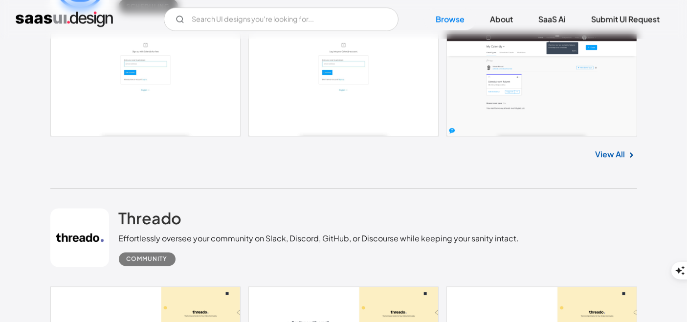
scroll to position [9218, 0]
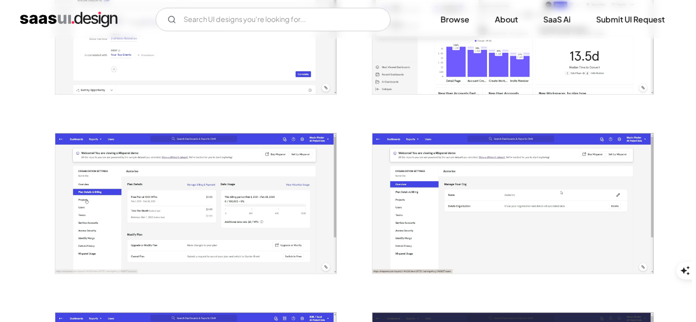
scroll to position [543, 0]
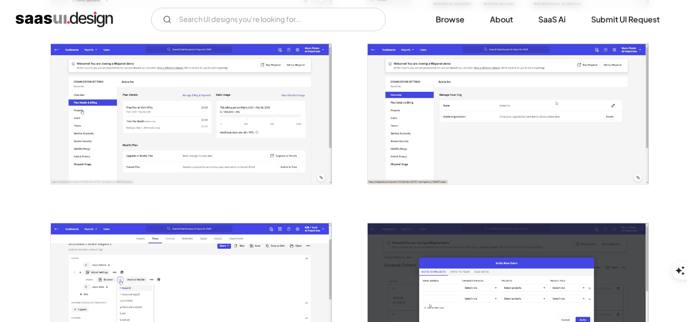
click at [470, 142] on img "open lightbox" at bounding box center [508, 114] width 281 height 140
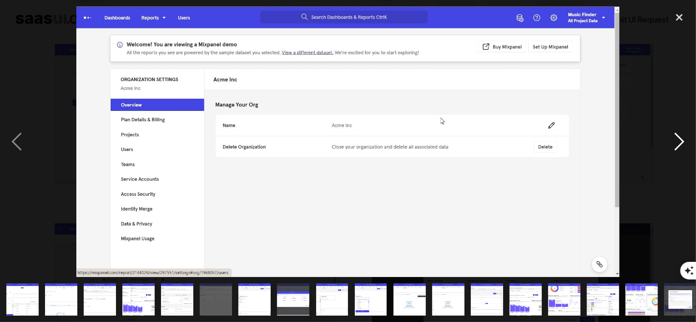
click at [678, 144] on div "next image" at bounding box center [678, 141] width 33 height 271
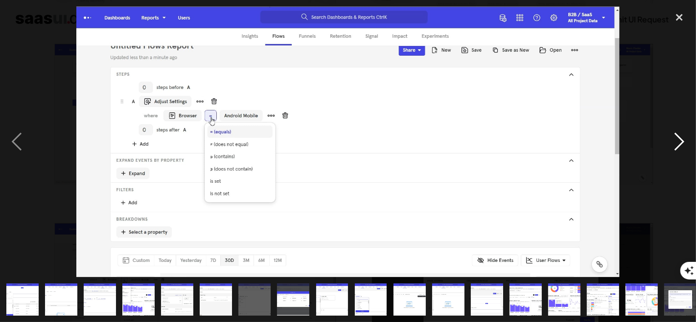
click at [678, 144] on div "next image" at bounding box center [678, 141] width 33 height 271
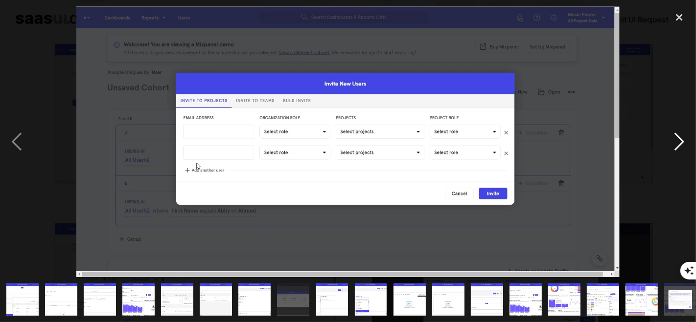
click at [678, 144] on div "next image" at bounding box center [678, 141] width 33 height 271
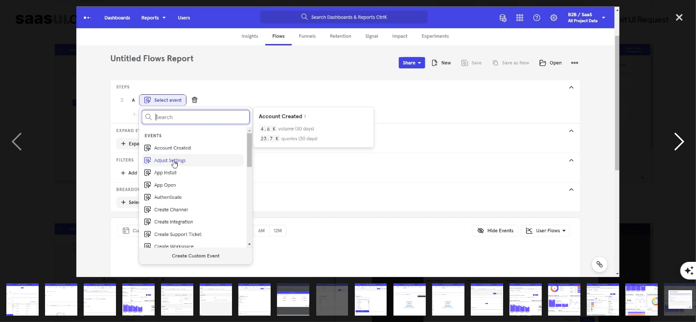
click at [678, 144] on div "next image" at bounding box center [678, 141] width 33 height 271
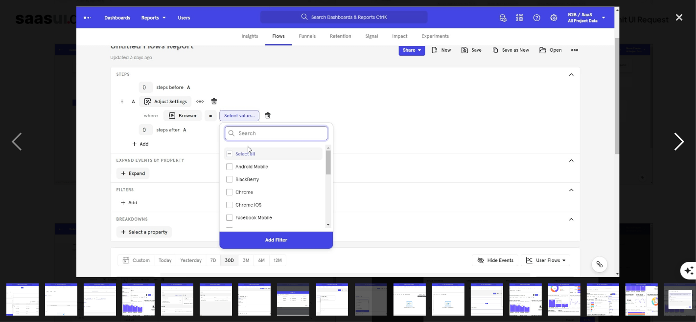
click at [678, 144] on div "next image" at bounding box center [678, 141] width 33 height 271
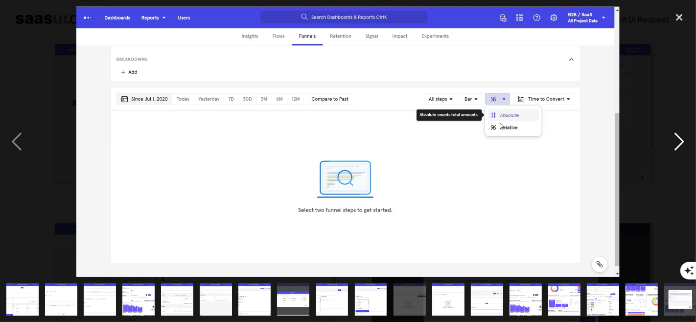
click at [678, 144] on div "next image" at bounding box center [678, 141] width 33 height 271
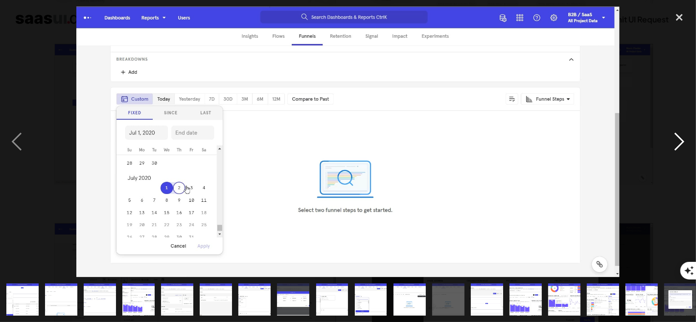
click at [678, 144] on div "next image" at bounding box center [678, 141] width 33 height 271
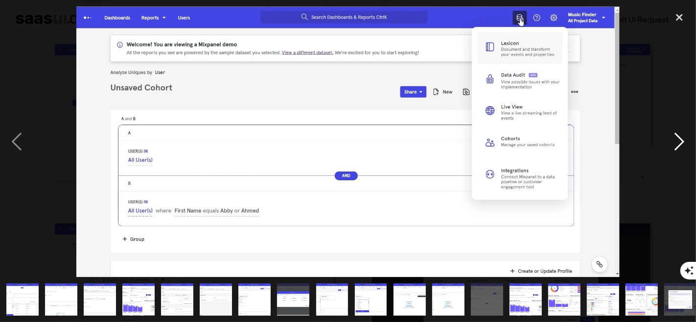
click at [678, 144] on div "next image" at bounding box center [678, 141] width 33 height 271
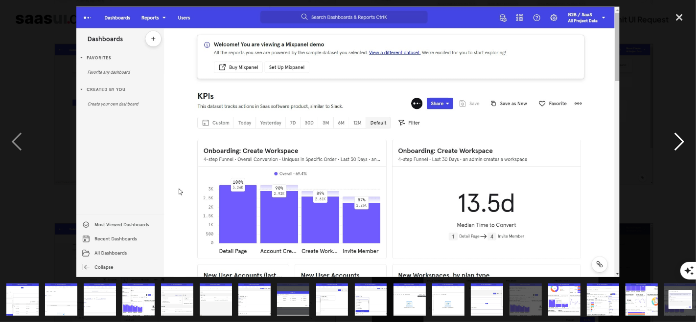
click at [678, 144] on div "next image" at bounding box center [678, 141] width 33 height 271
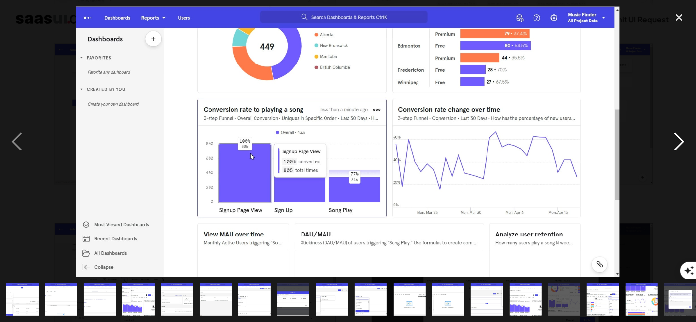
click at [678, 144] on div "next image" at bounding box center [678, 141] width 33 height 271
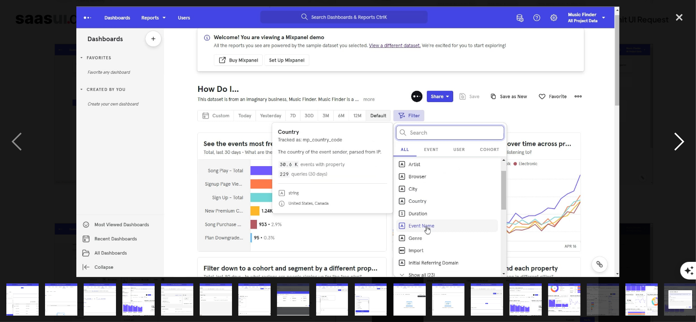
click at [678, 144] on div "next image" at bounding box center [678, 141] width 33 height 271
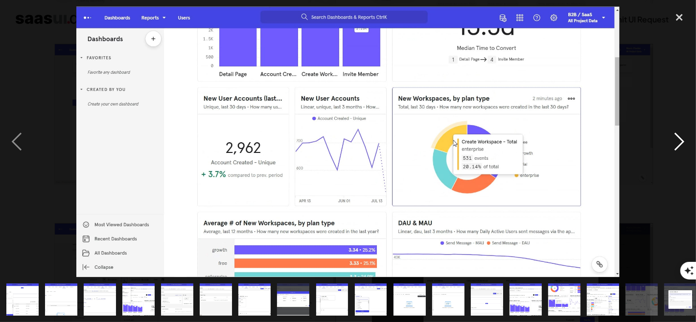
click at [678, 144] on div "next image" at bounding box center [678, 141] width 33 height 271
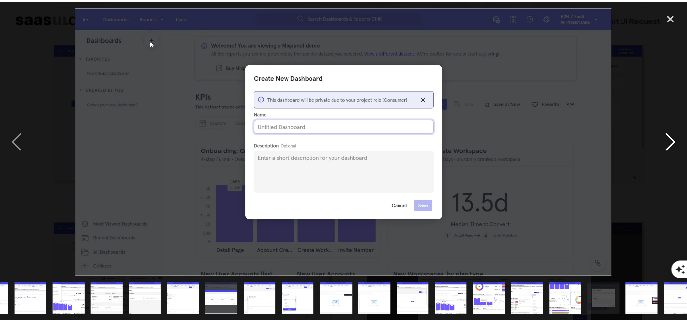
scroll to position [0, 84]
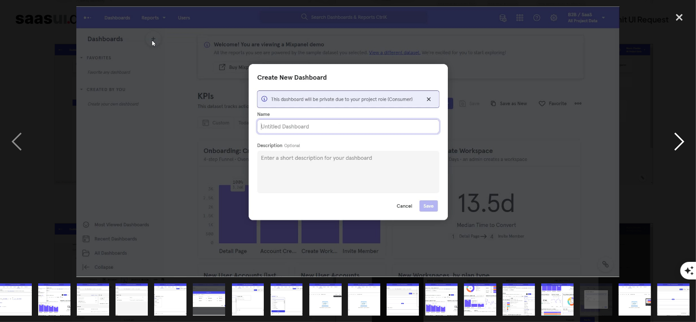
click at [678, 144] on div "next image" at bounding box center [678, 141] width 33 height 271
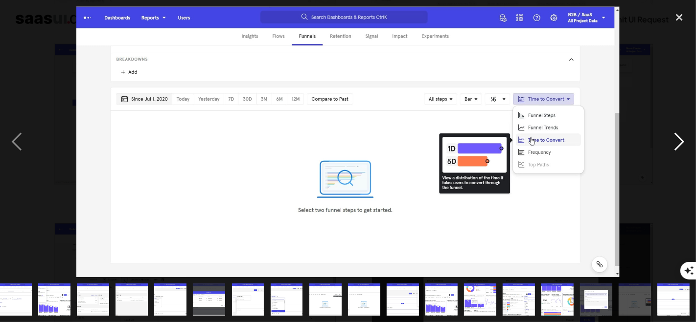
click at [678, 144] on div "next image" at bounding box center [678, 141] width 33 height 271
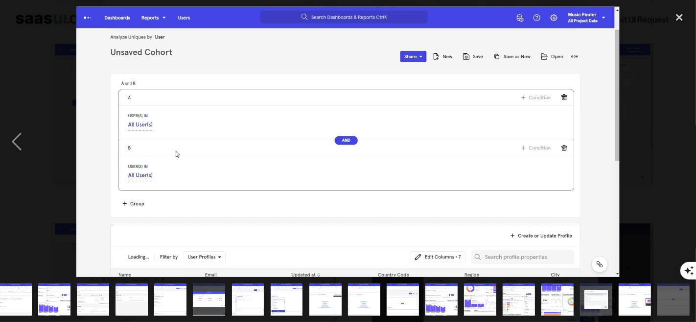
click at [678, 144] on div "next image" at bounding box center [678, 141] width 33 height 271
click at [676, 15] on div "close lightbox" at bounding box center [678, 17] width 33 height 22
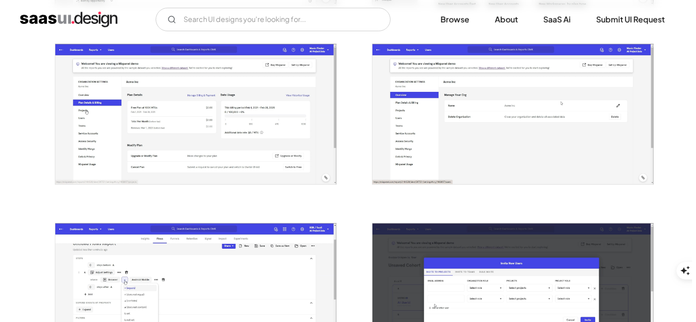
scroll to position [0, 0]
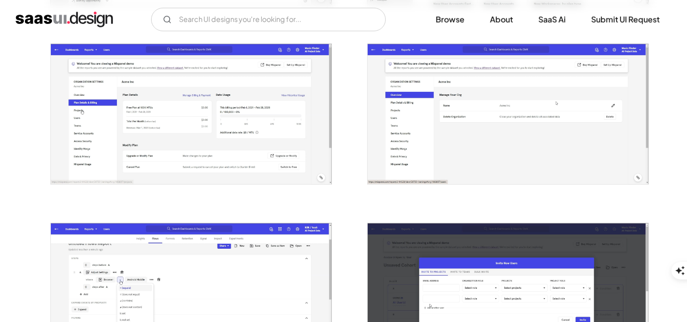
click at [469, 153] on img "open lightbox" at bounding box center [508, 114] width 281 height 140
